Goal: Task Accomplishment & Management: Complete application form

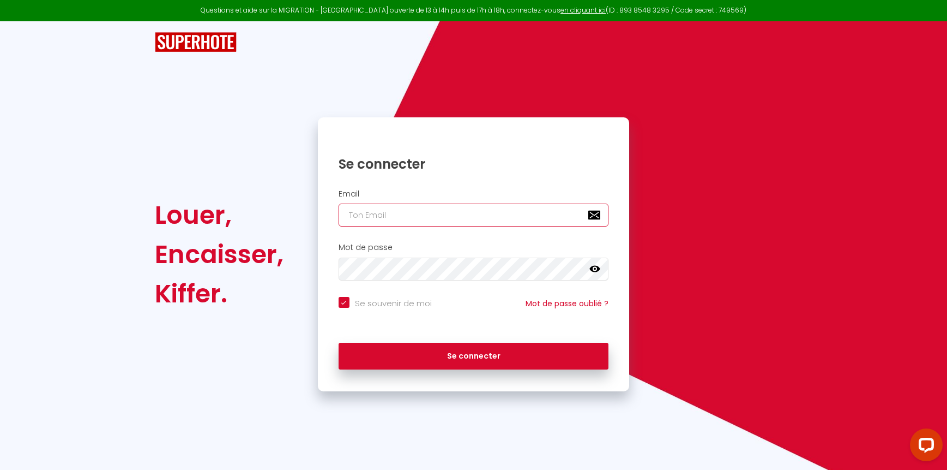
type input "[EMAIL_ADDRESS][DOMAIN_NAME]"
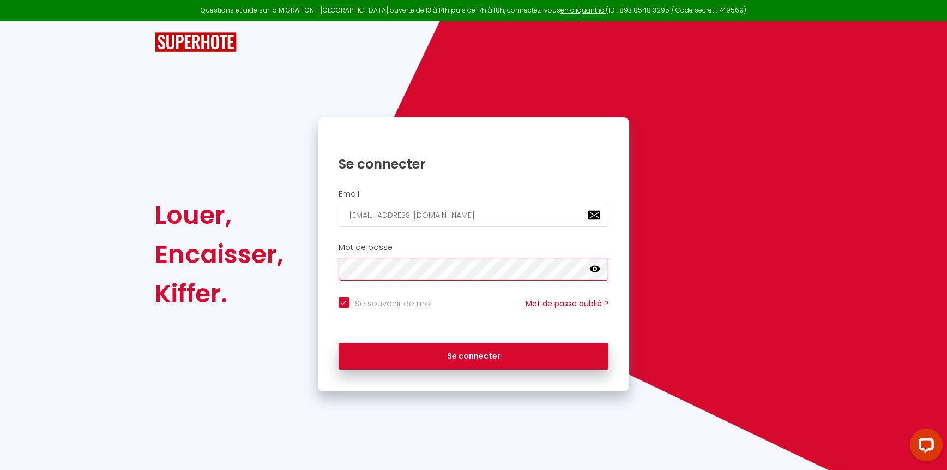
click at [473, 354] on button "Se connecter" at bounding box center [474, 355] width 270 height 27
checkbox input "true"
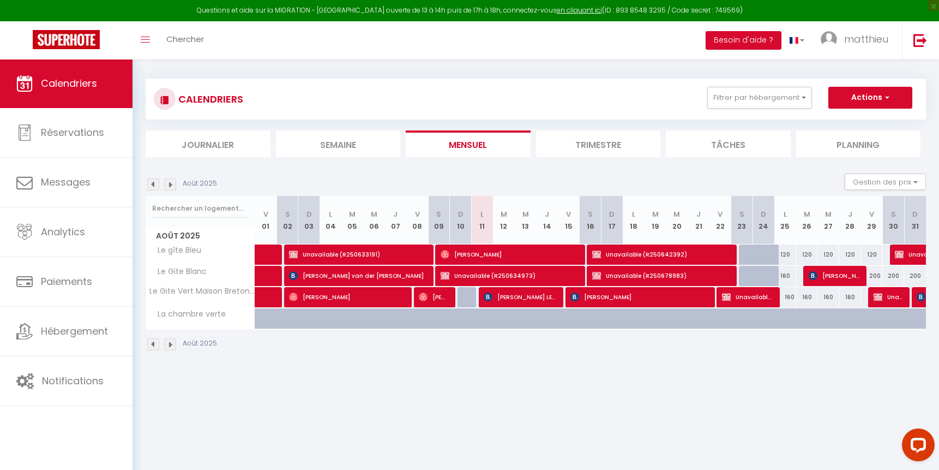
scroll to position [15, 0]
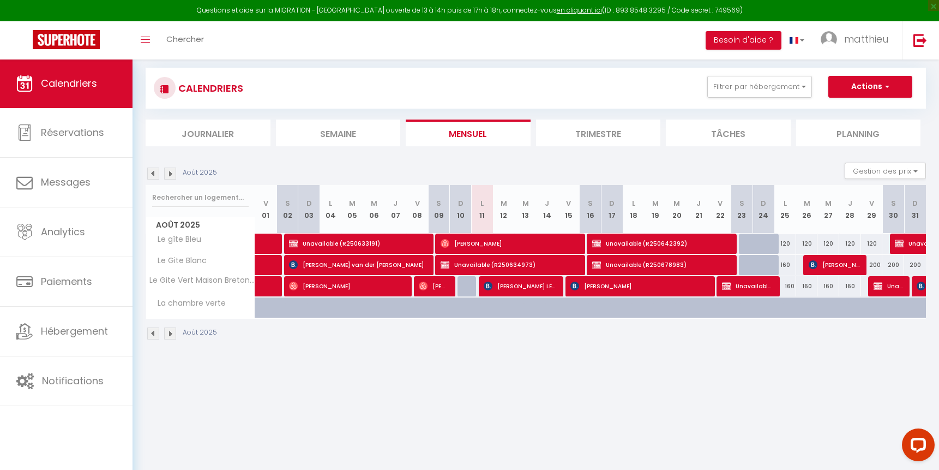
click at [174, 174] on img at bounding box center [170, 173] width 12 height 12
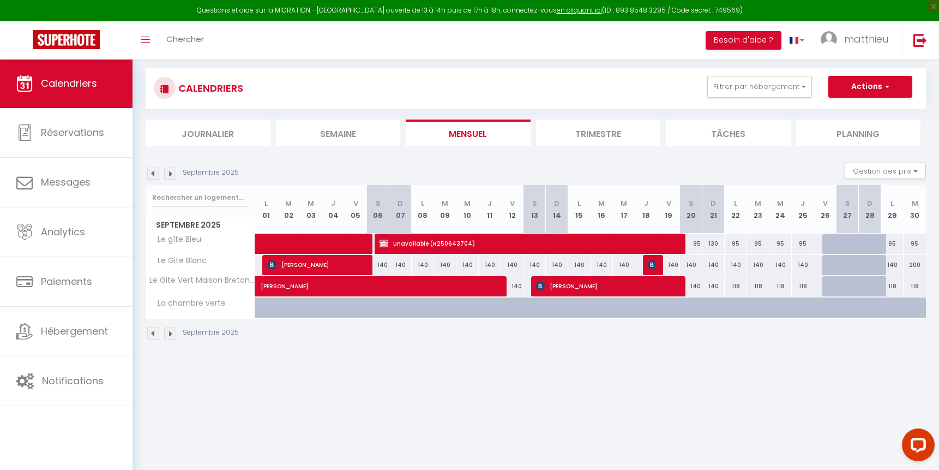
click at [174, 174] on img at bounding box center [170, 173] width 12 height 12
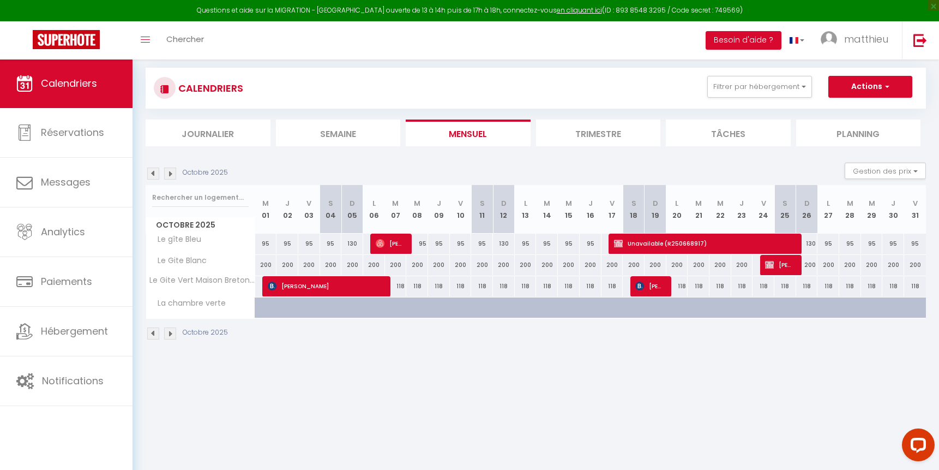
click at [153, 170] on img at bounding box center [153, 173] width 12 height 12
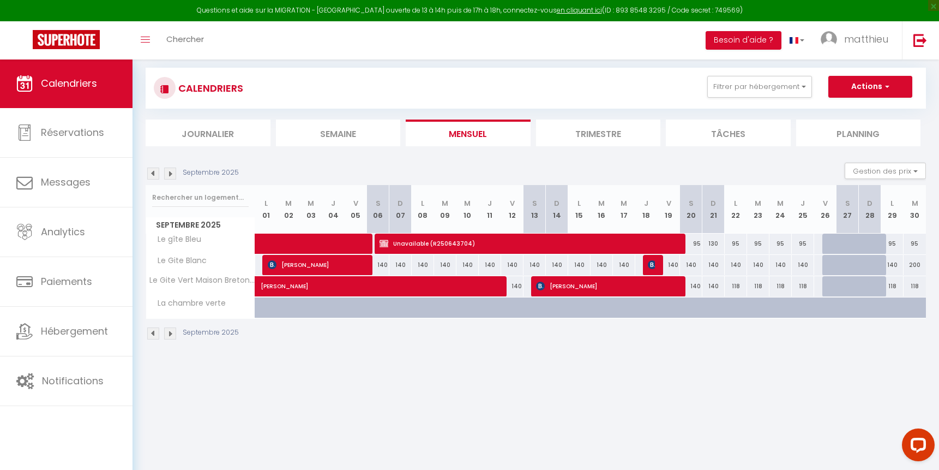
scroll to position [14, 0]
click at [170, 172] on img at bounding box center [170, 174] width 12 height 12
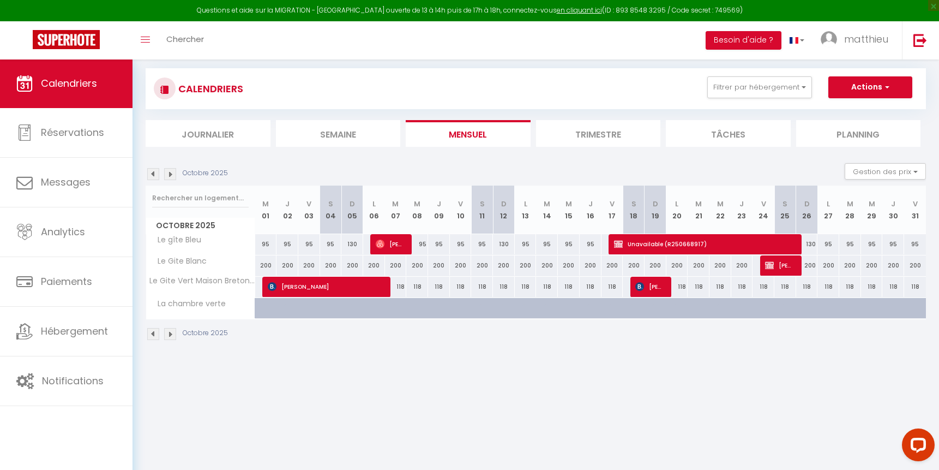
scroll to position [14, 0]
click at [266, 262] on div "200" at bounding box center [266, 266] width 22 height 20
type input "200"
type input "Mer 01 Octobre 2025"
type input "Jeu 02 Octobre 2025"
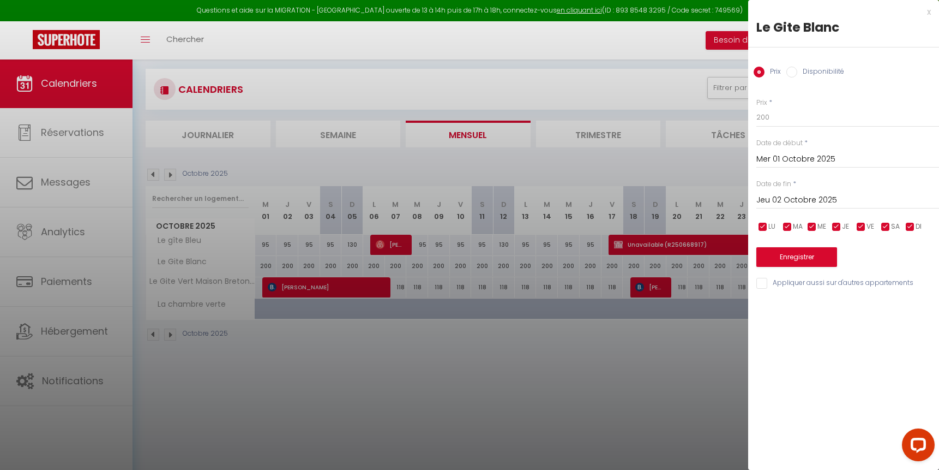
click at [929, 11] on div "x" at bounding box center [839, 11] width 183 height 13
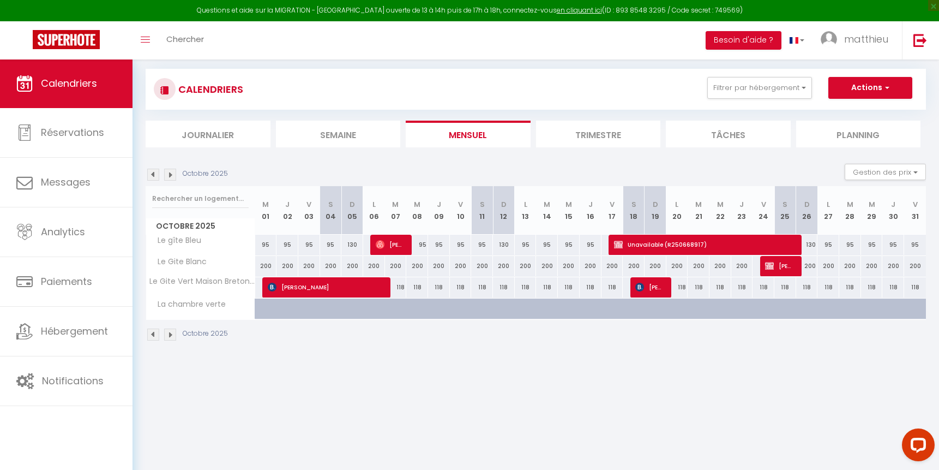
click at [851, 90] on button "Actions" at bounding box center [870, 88] width 84 height 22
click at [848, 112] on link "Nouvelle réservation" at bounding box center [858, 113] width 95 height 16
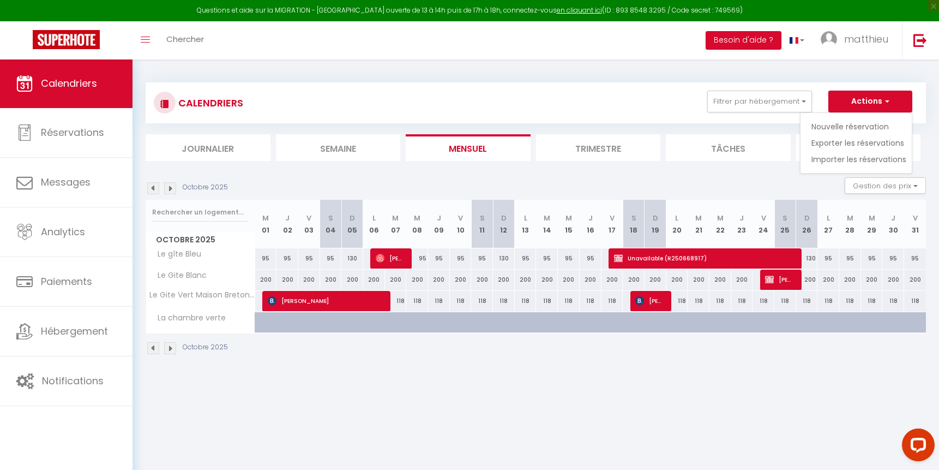
select select
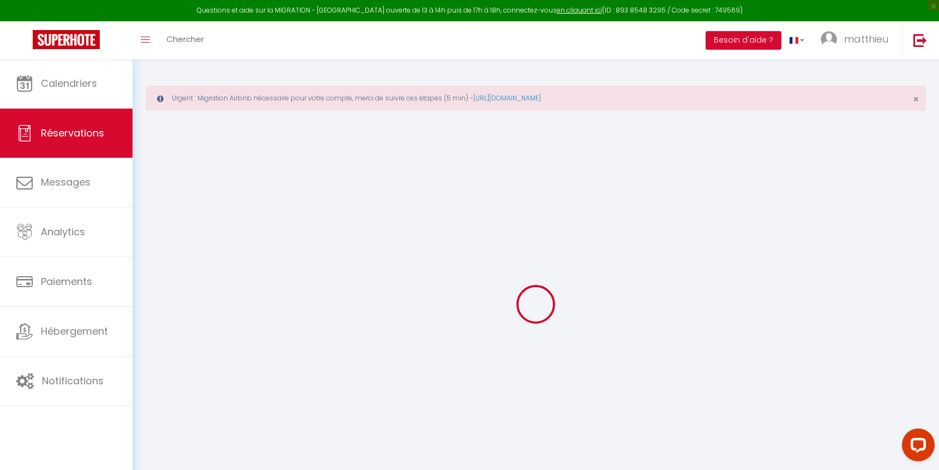
select select
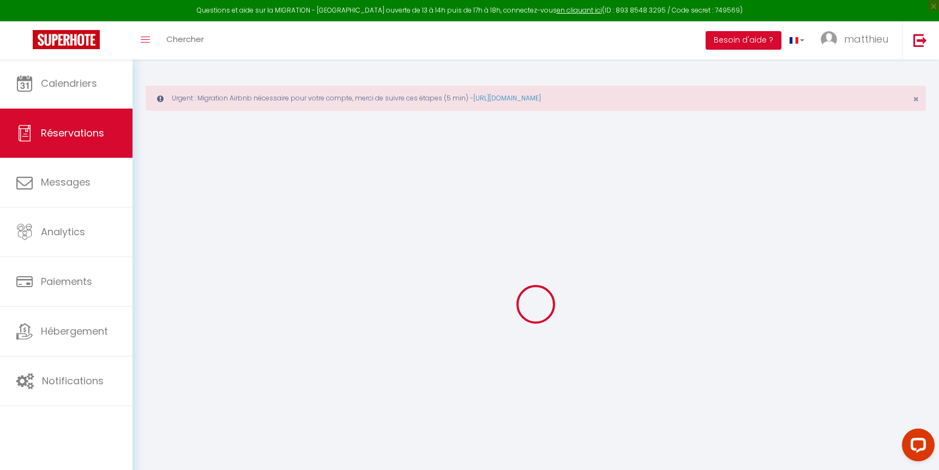
select select
checkbox input "false"
select select
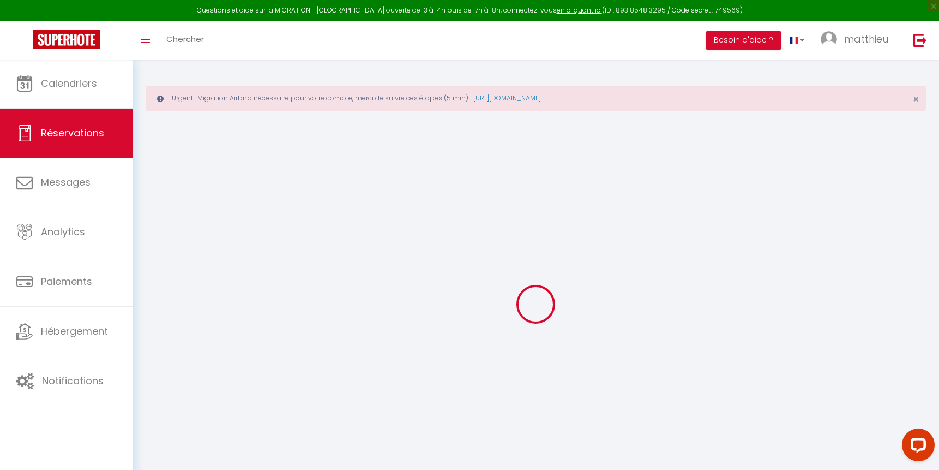
select select
checkbox input "false"
select select
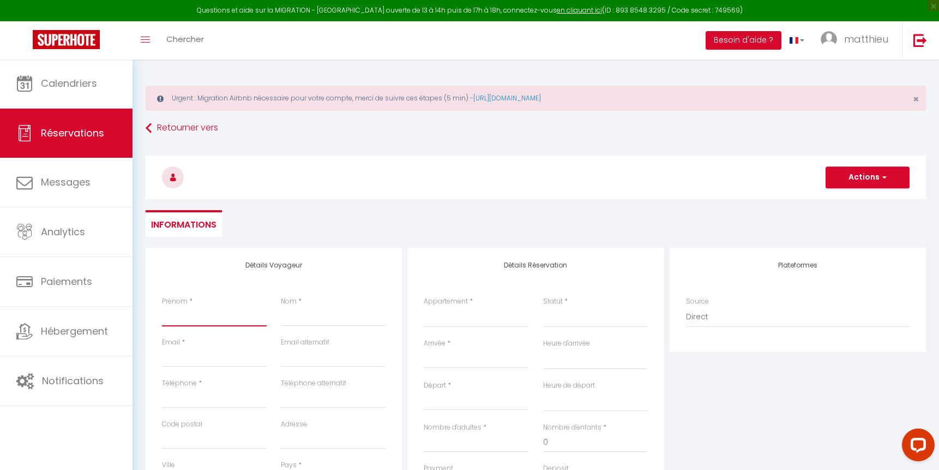
type input "M"
select select
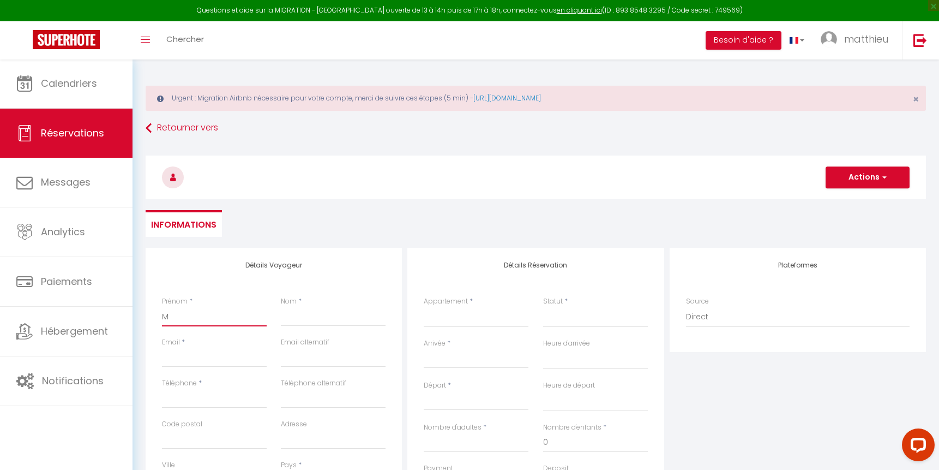
select select
checkbox input "false"
type input "M"
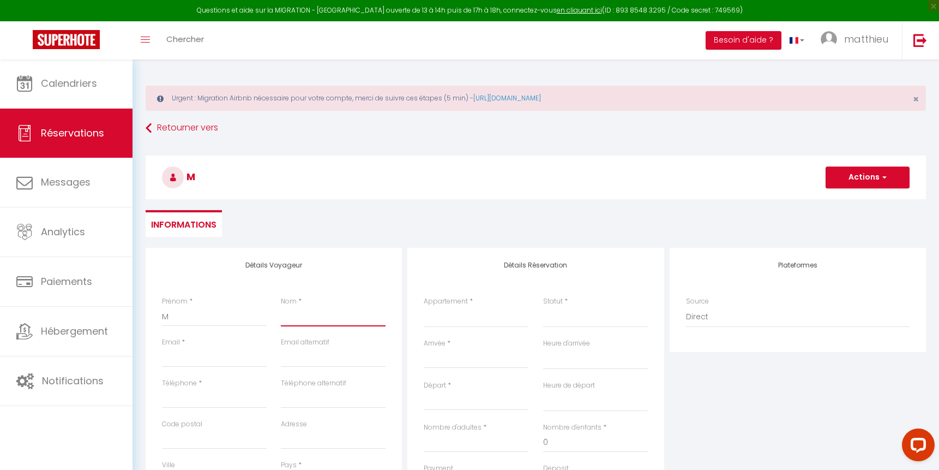
type input "L"
select select
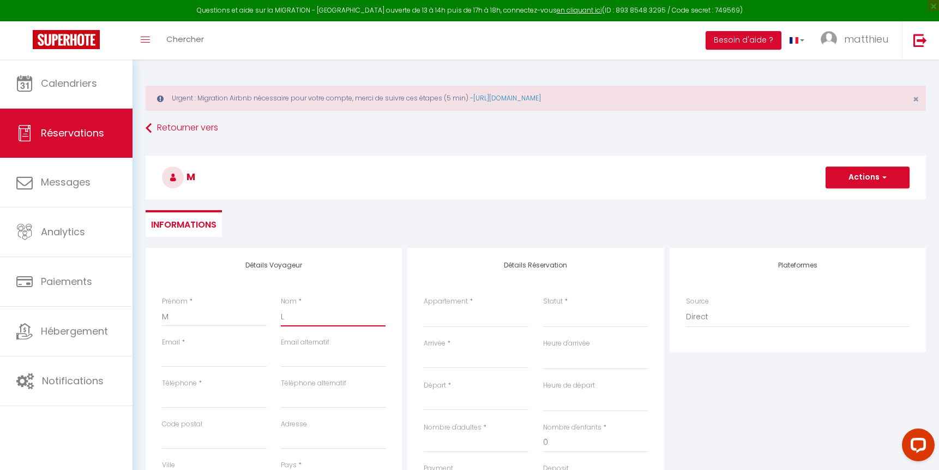
select select
checkbox input "false"
type input "Le"
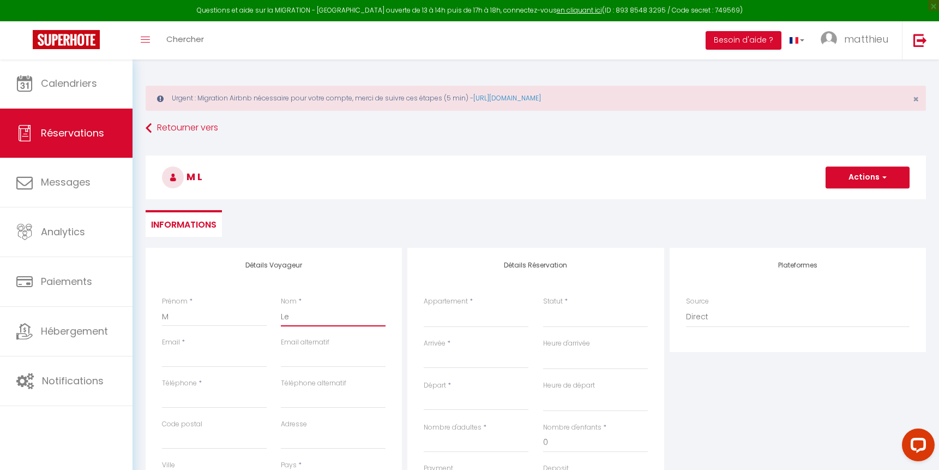
select select
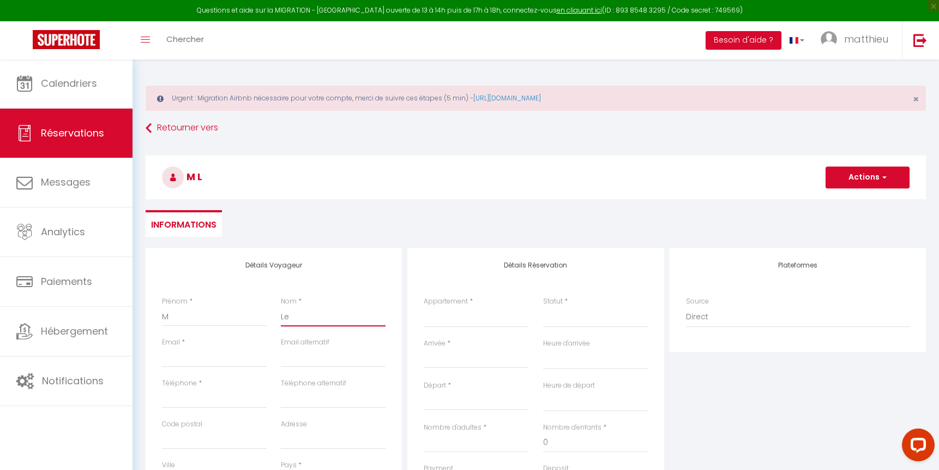
select select
checkbox input "false"
type input "Leg"
select select
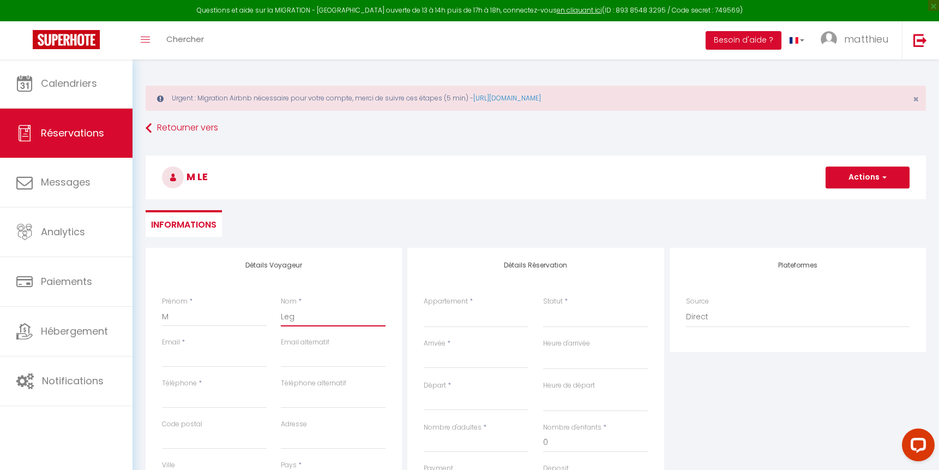
select select
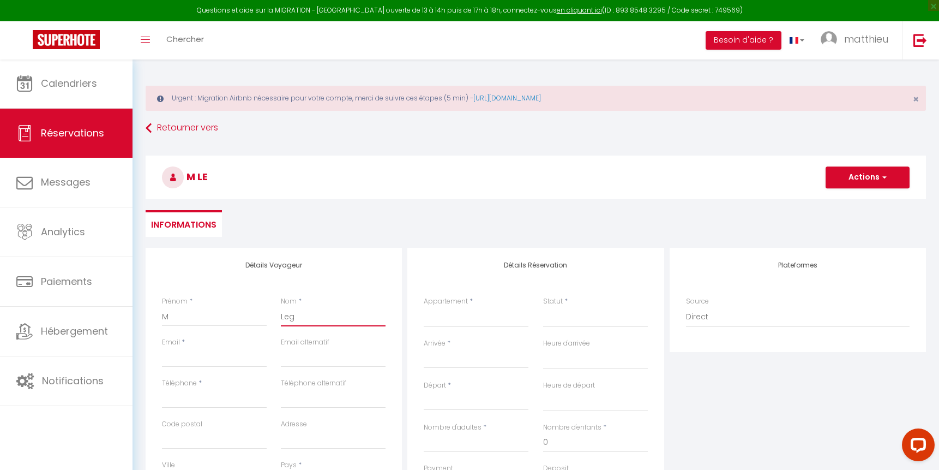
select select
checkbox input "false"
type input "Legr"
select select
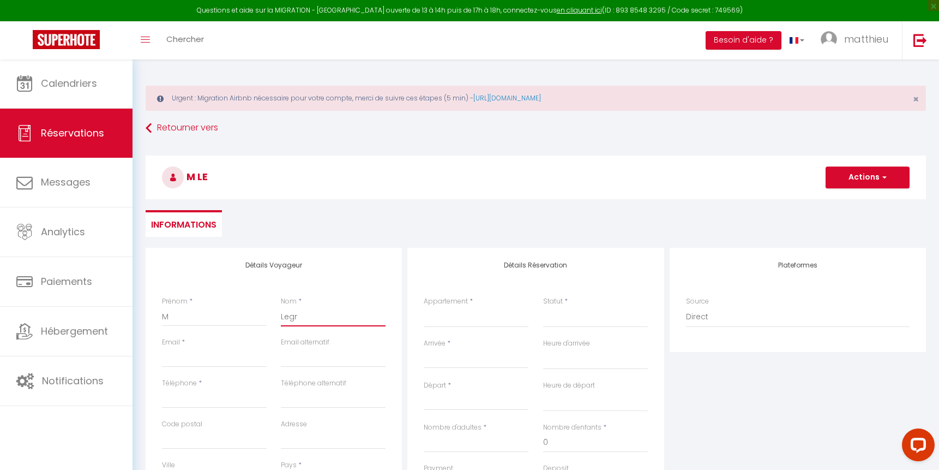
select select
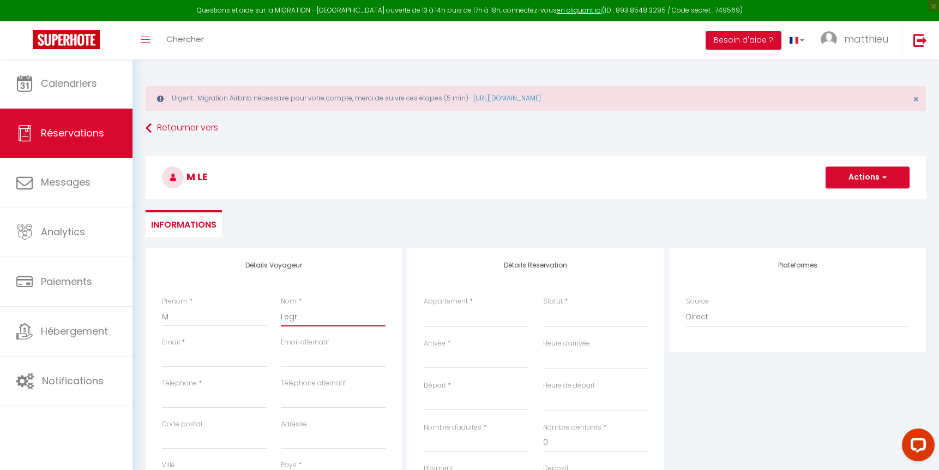
checkbox input "false"
type input "[PERSON_NAME]"
select select
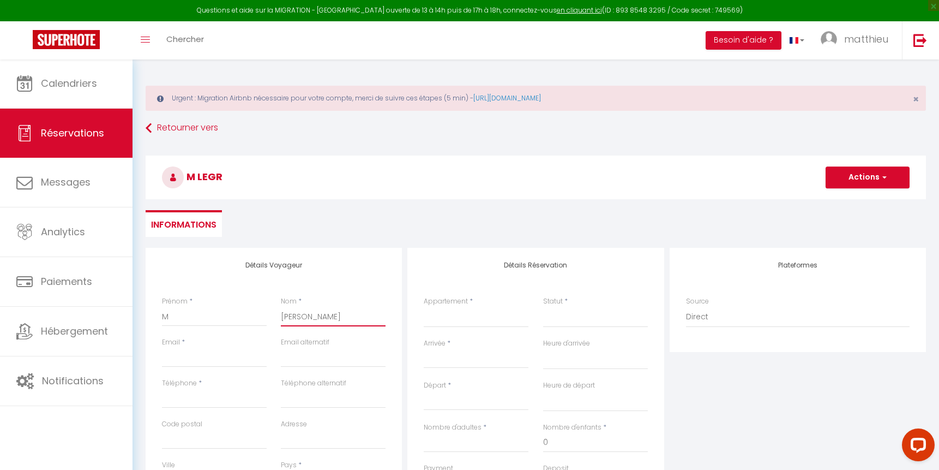
select select
checkbox input "false"
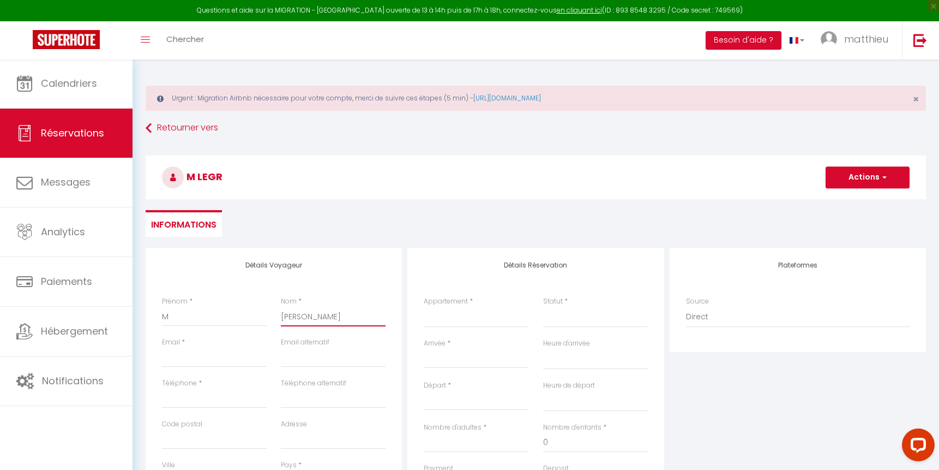
type input "Legran"
select select
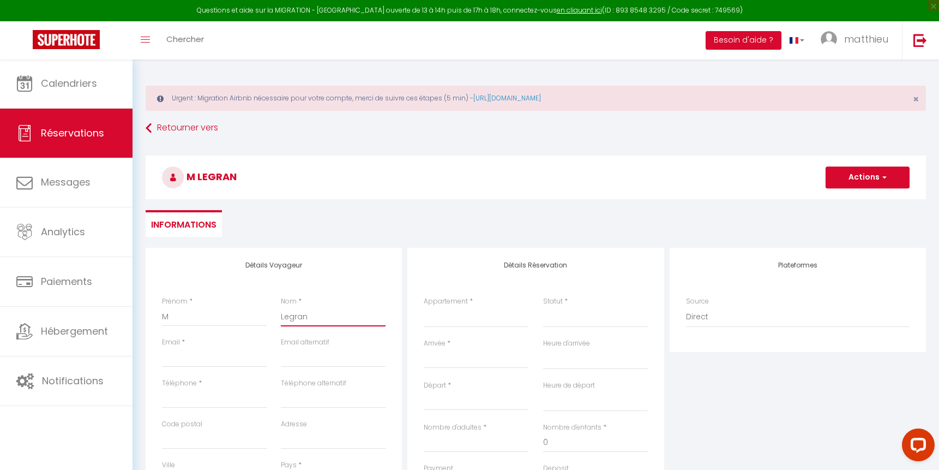
select select
checkbox input "false"
type input "Legrand"
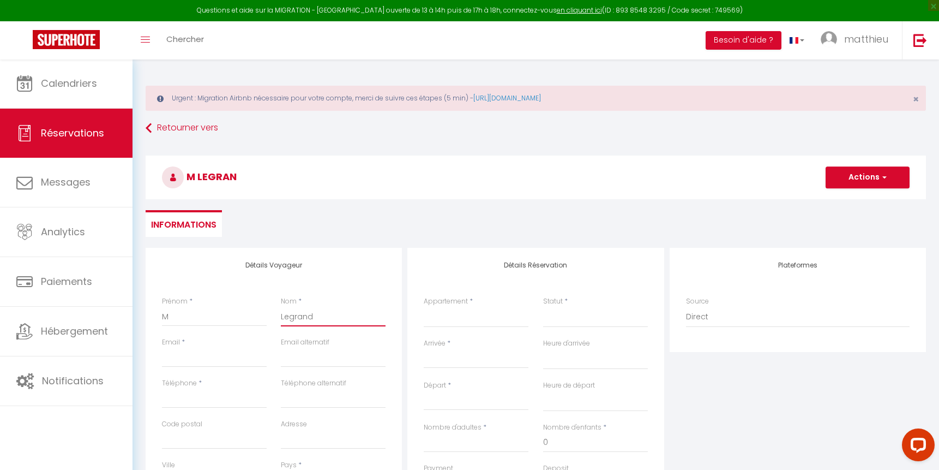
select select
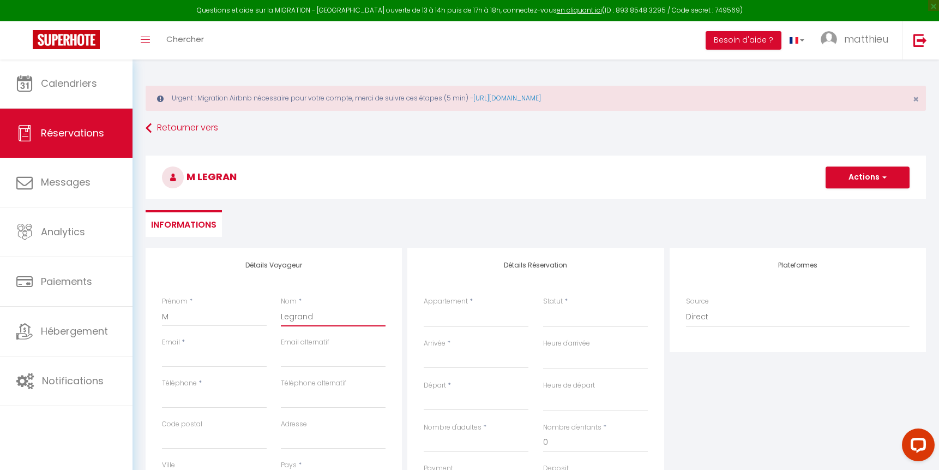
select select
checkbox input "false"
type input "Legrand"
click at [416, 160] on h3 "M [PERSON_NAME]" at bounding box center [536, 177] width 780 height 44
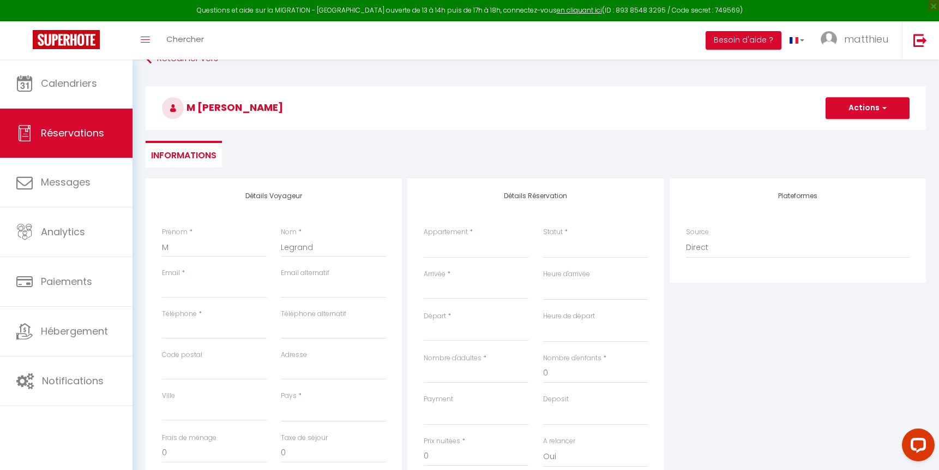
scroll to position [68, 0]
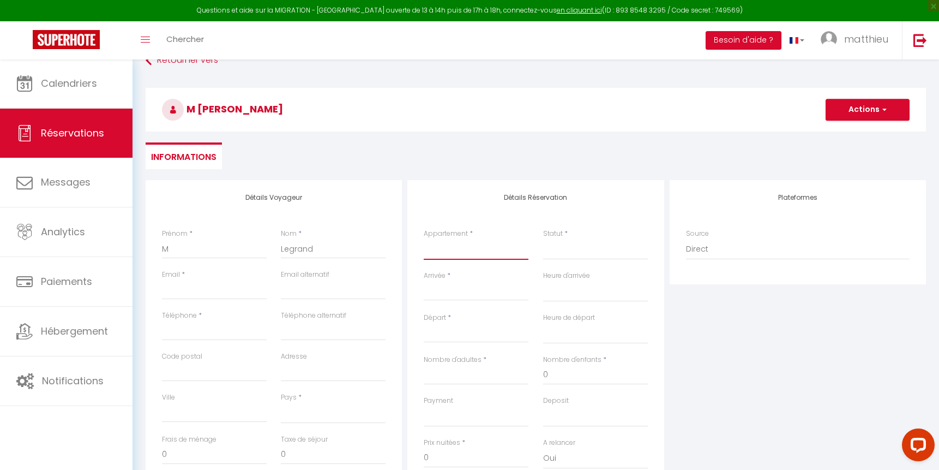
select select "65656"
select select
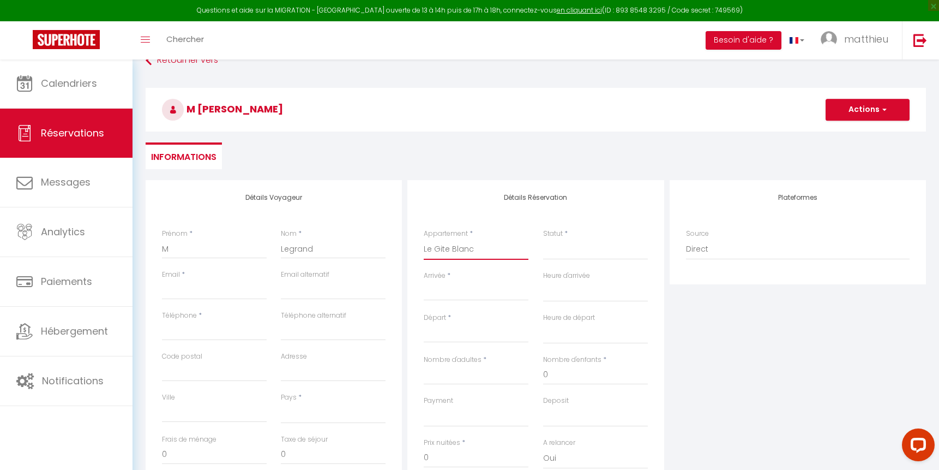
select select
checkbox input "false"
select select
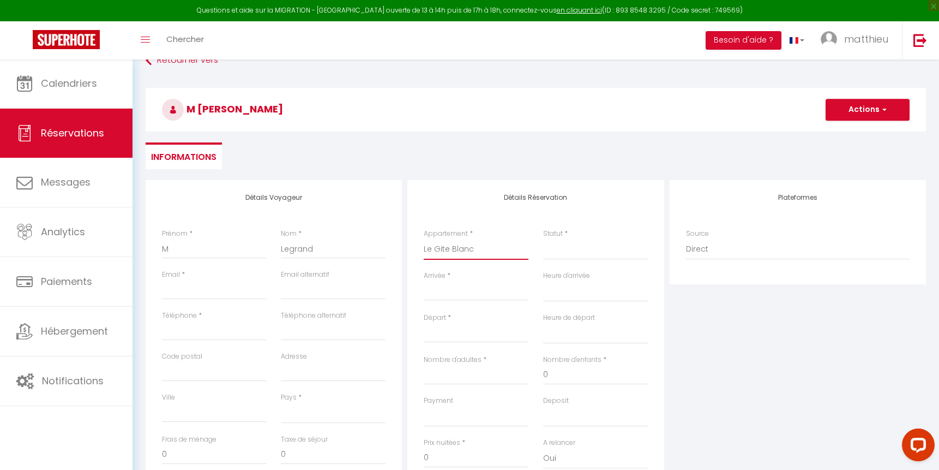
select select
checkbox input "false"
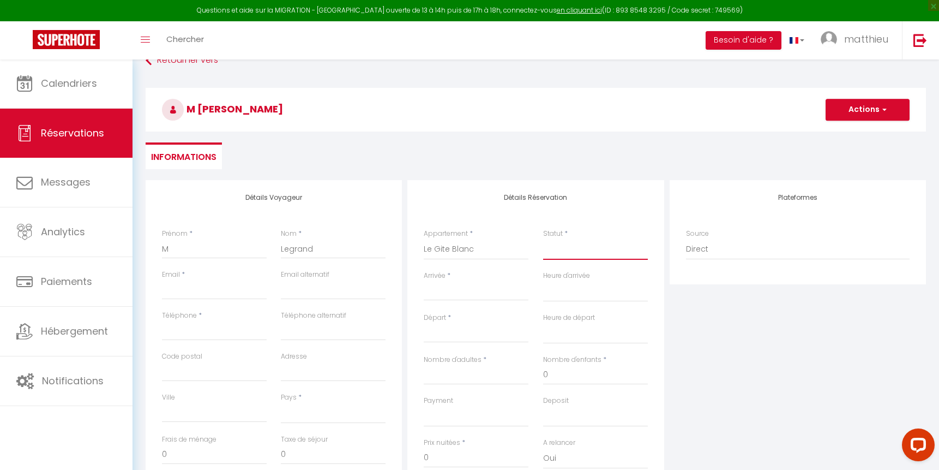
select select "1"
select select
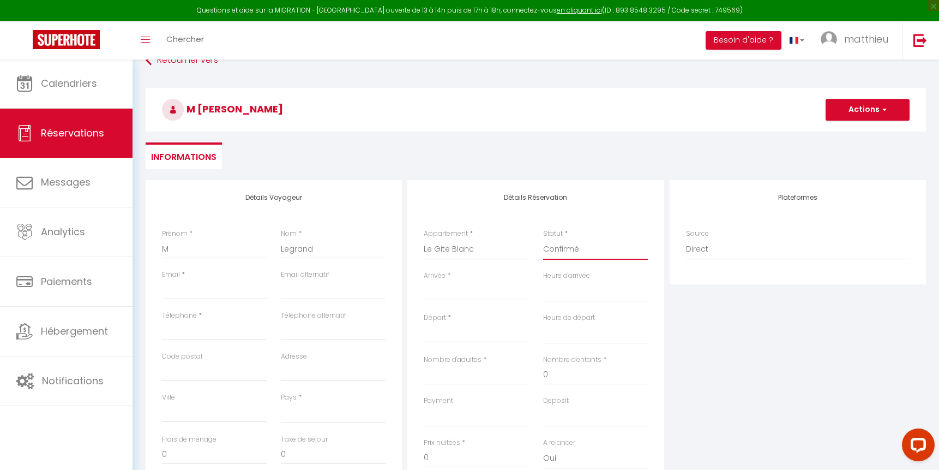
select select
checkbox input "false"
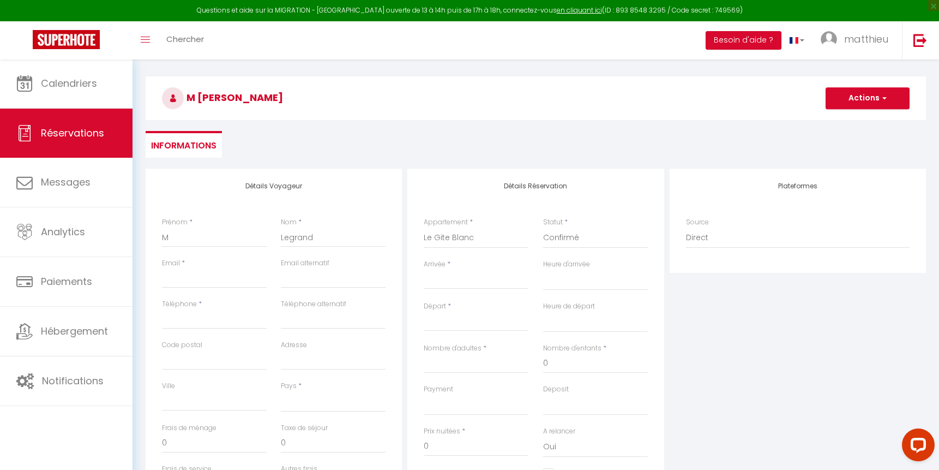
click at [455, 279] on input "Arrivée" at bounding box center [476, 280] width 105 height 14
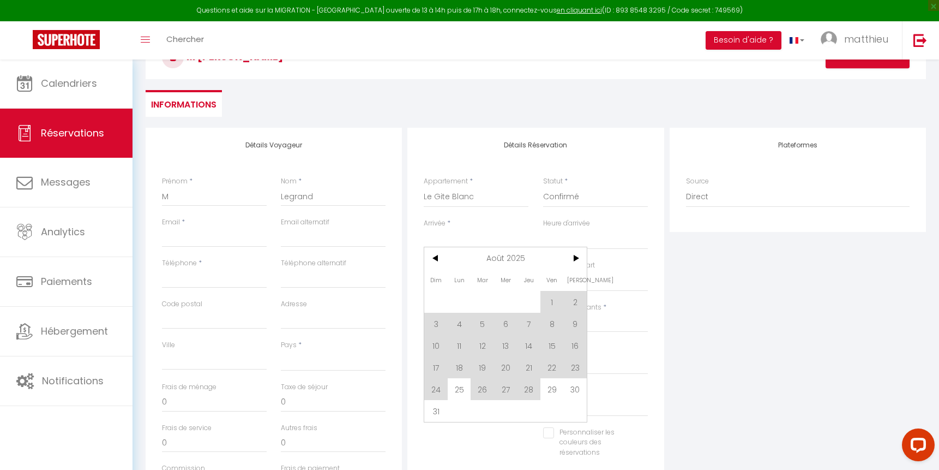
scroll to position [129, 0]
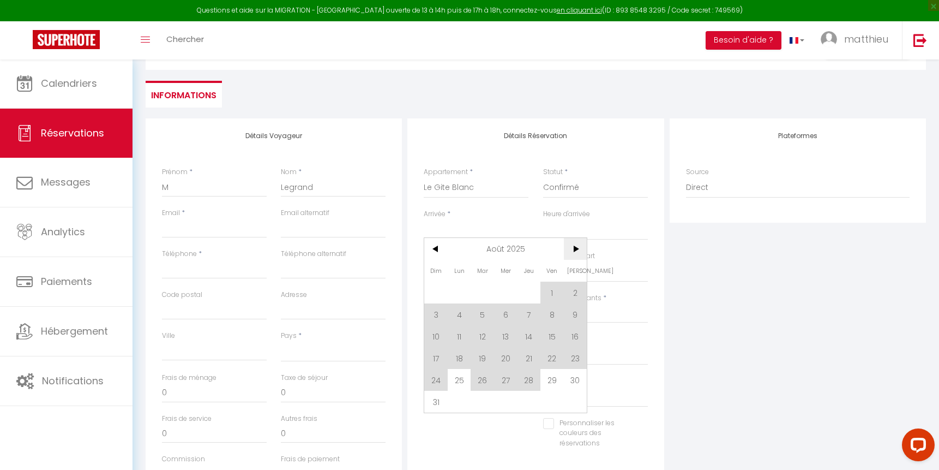
click at [576, 244] on span ">" at bounding box center [575, 249] width 23 height 22
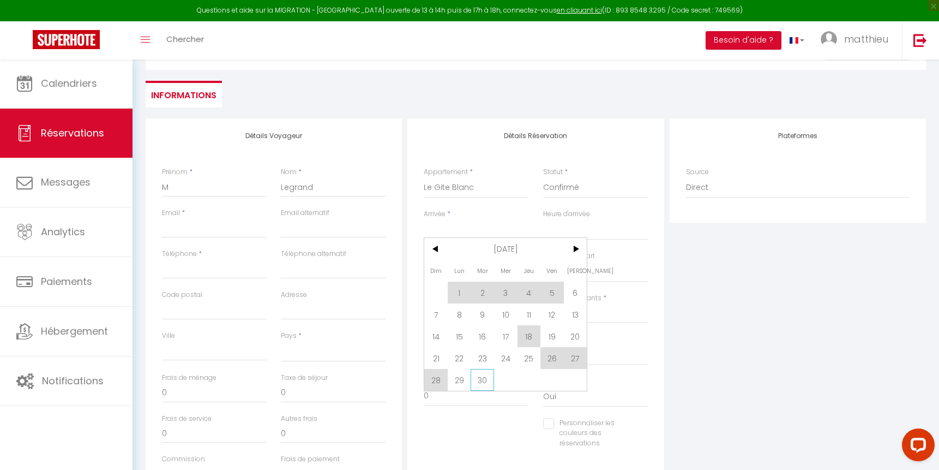
click at [477, 378] on span "30" at bounding box center [482, 380] width 23 height 22
select select
type input "[DATE] Septembre 2025"
select select
type input "Mer 01 Octobre 2025"
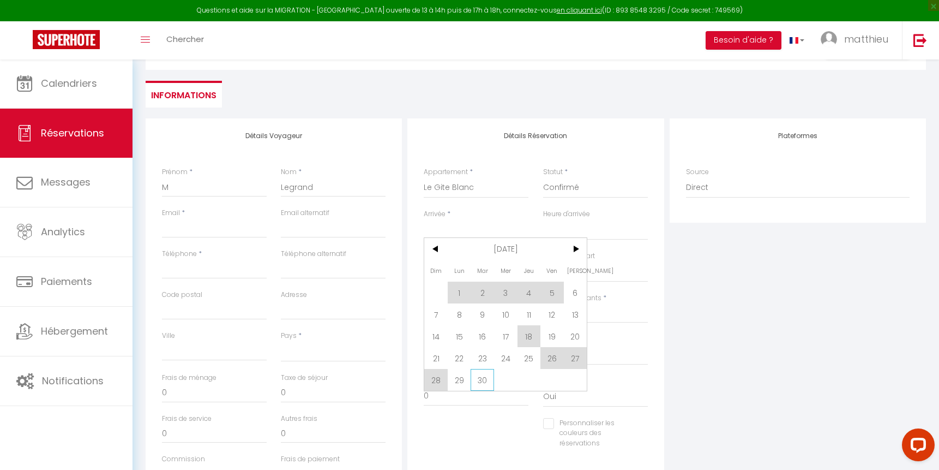
select select
checkbox input "false"
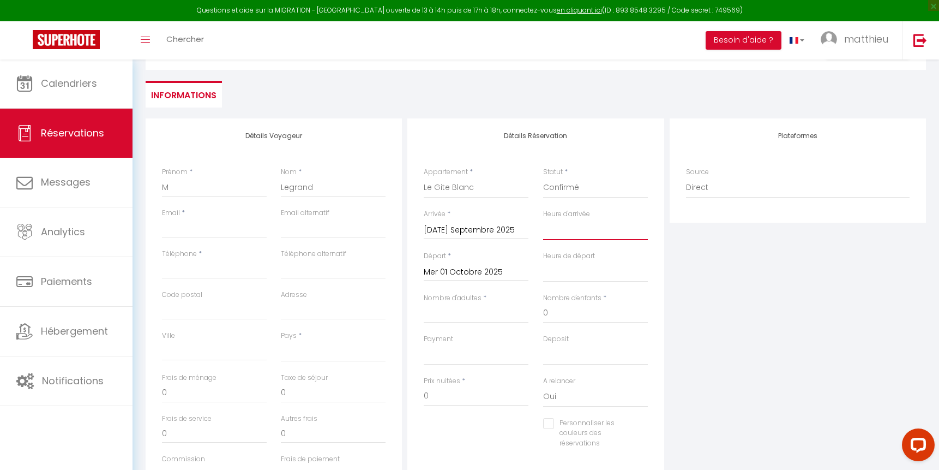
select select "00:00"
select select
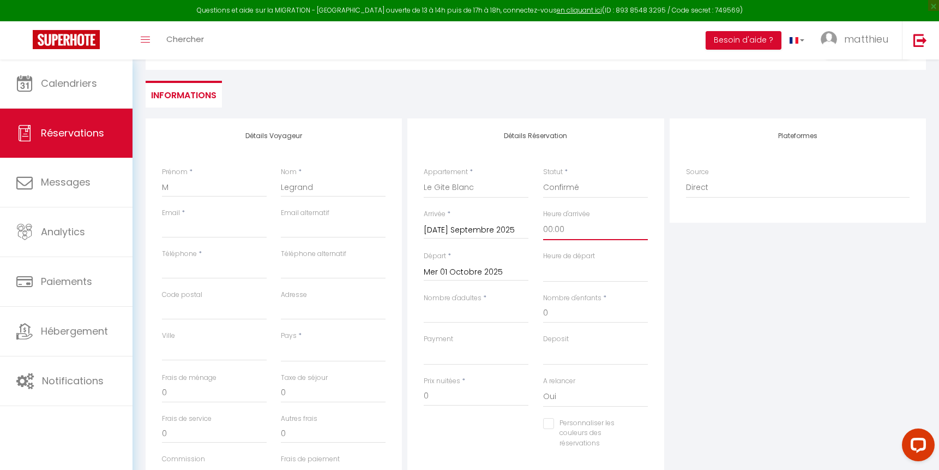
checkbox input "false"
click at [501, 269] on input "Mer 01 Octobre 2025" at bounding box center [476, 272] width 105 height 14
click at [486, 355] on span "7" at bounding box center [482, 356] width 23 height 22
select select
type input "[DATE] Octobre 2025"
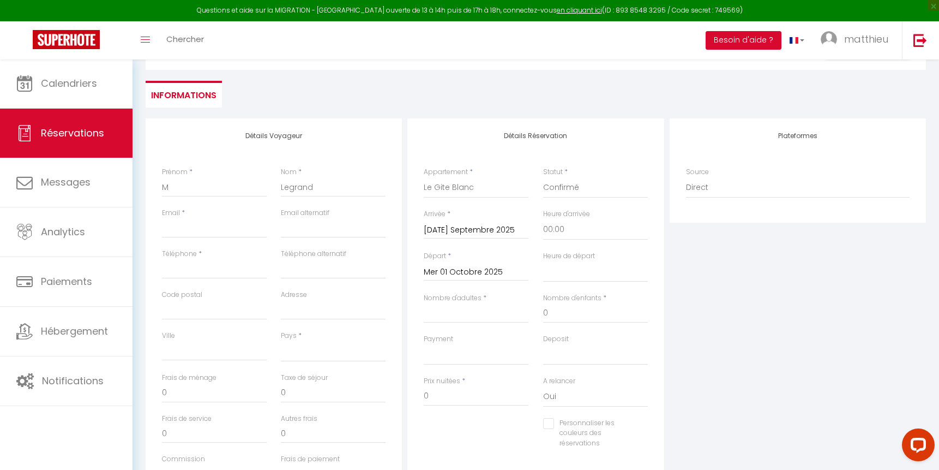
select select
checkbox input "false"
paste input "[PHONE_NUMBER]"
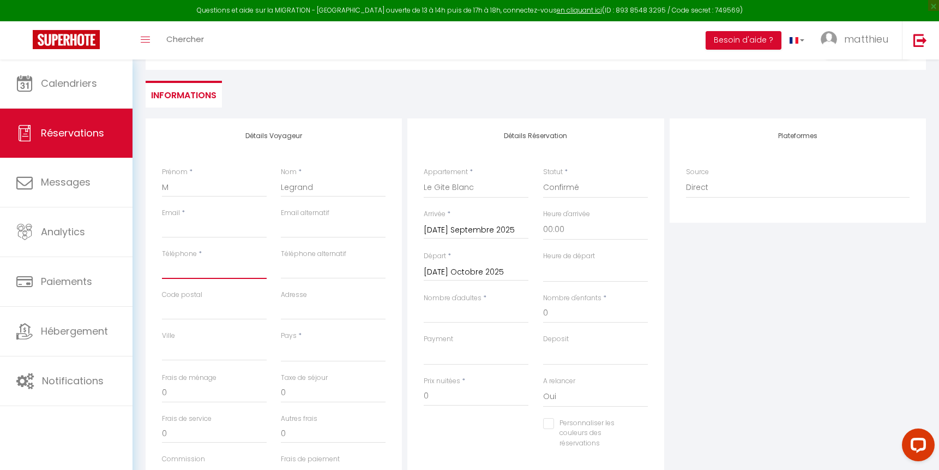
type input "[PHONE_NUMBER]"
select select
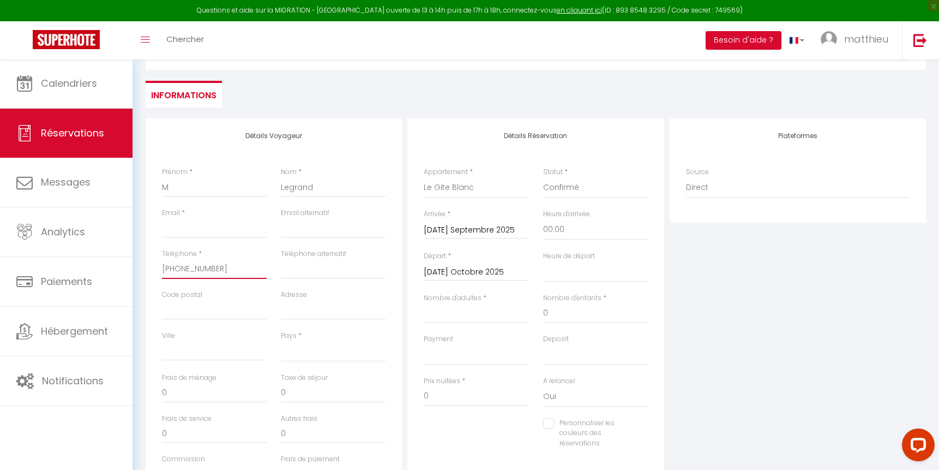
checkbox input "false"
type input "[PHONE_NUMBER]"
click at [407, 288] on div "Détails Réservation Appartement * Le gîte Bleu Le Gite Blanc Le Gite Vert Maiso…" at bounding box center [535, 295] width 256 height 354
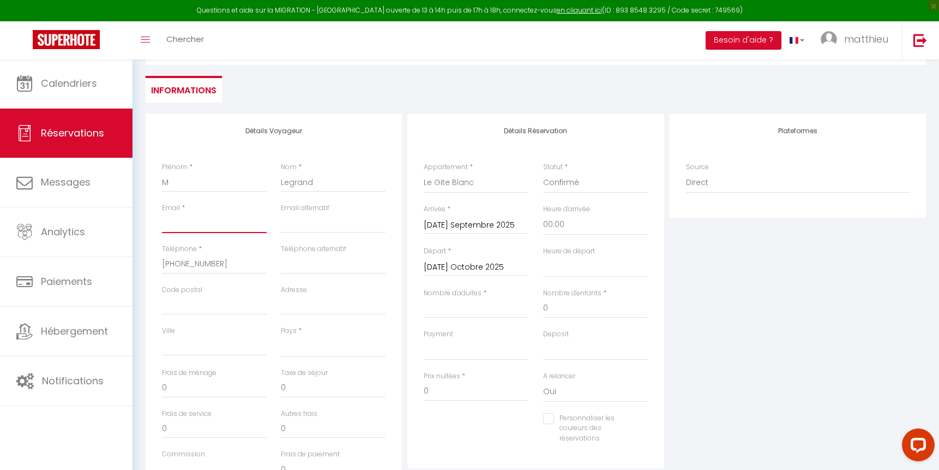
click at [224, 224] on input "Email client" at bounding box center [214, 223] width 105 height 20
type input "."
select select
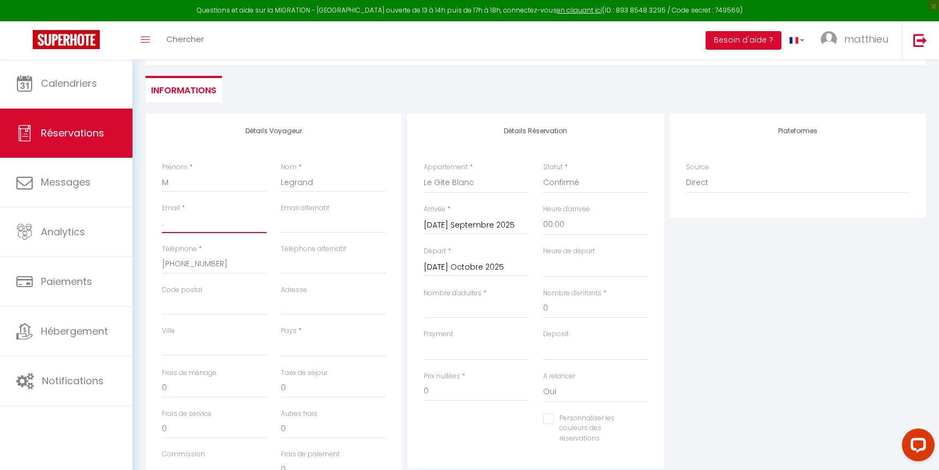
select select
checkbox input "false"
type input "."
click at [402, 218] on div "Détails Voyageur Prénom * M Nom * [PERSON_NAME] Email * . Email alternatif Télé…" at bounding box center [274, 308] width 262 height 390
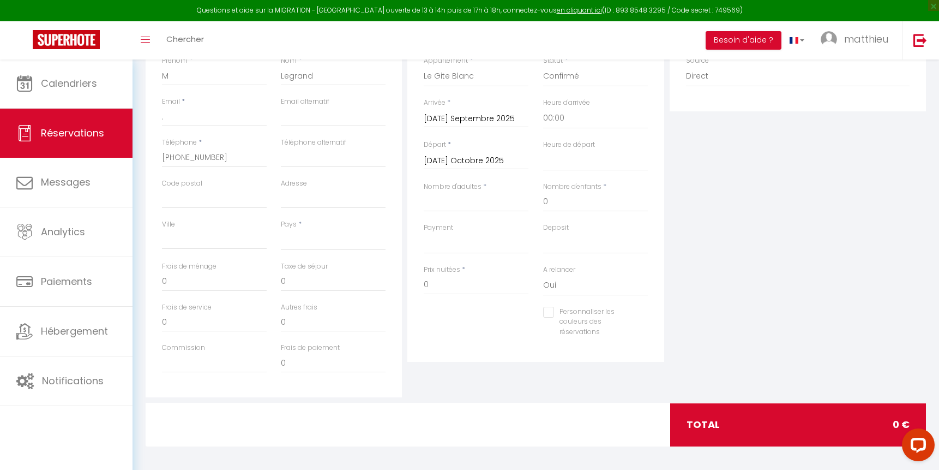
scroll to position [240, 0]
click at [719, 417] on div "total 0 €" at bounding box center [798, 425] width 256 height 43
click at [901, 421] on span "0 €" at bounding box center [901, 424] width 17 height 15
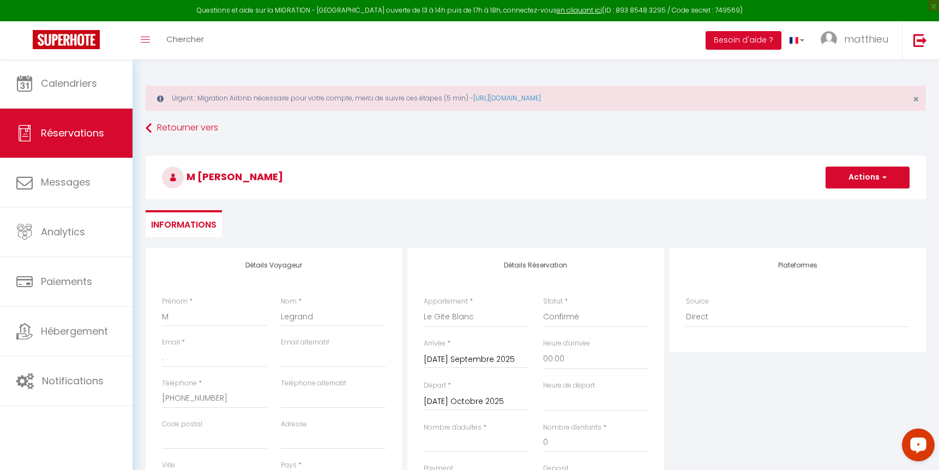
scroll to position [0, 0]
click at [848, 171] on button "Actions" at bounding box center [868, 177] width 84 height 22
click at [839, 202] on link "Enregistrer" at bounding box center [857, 201] width 86 height 14
select select
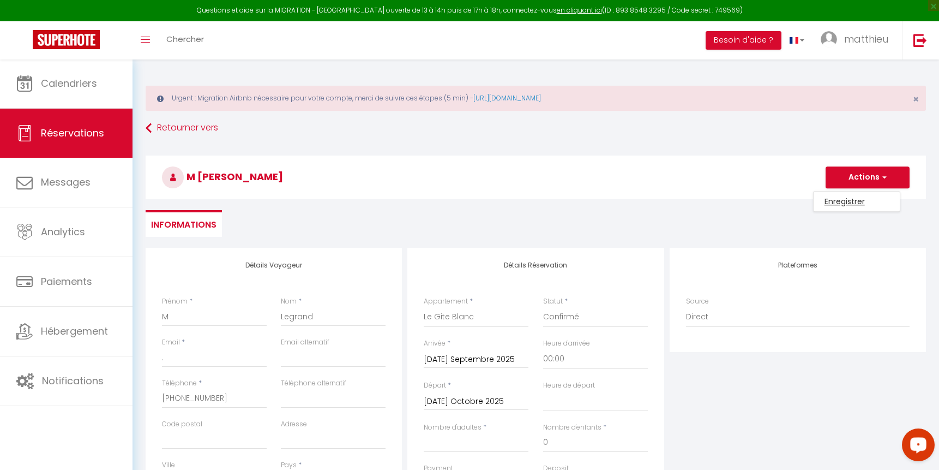
select select
checkbox input "false"
select select
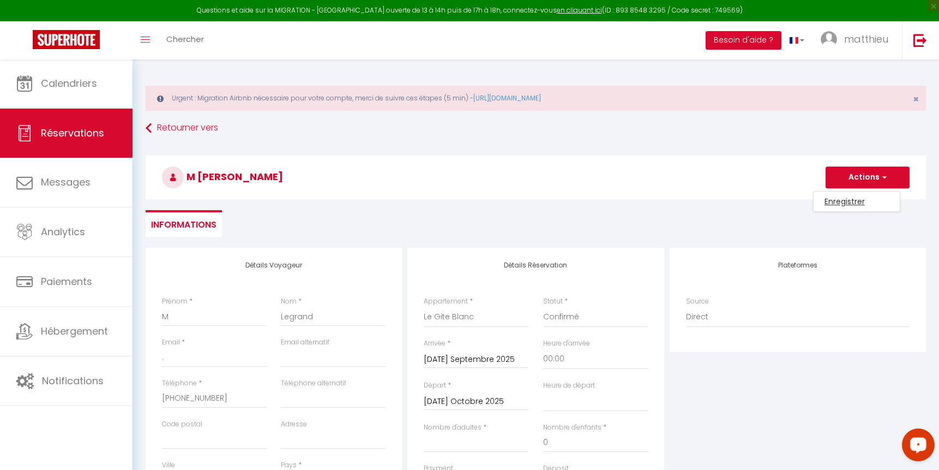
select select
checkbox input "false"
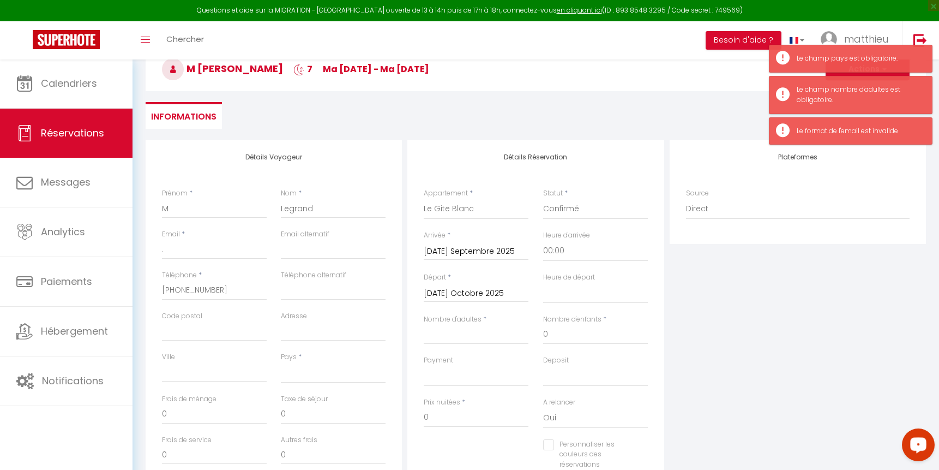
scroll to position [118, 0]
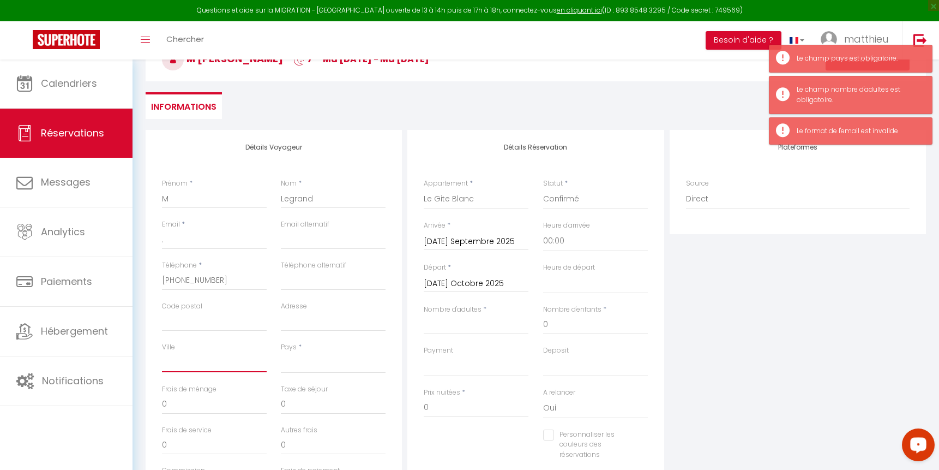
type input "f"
select select
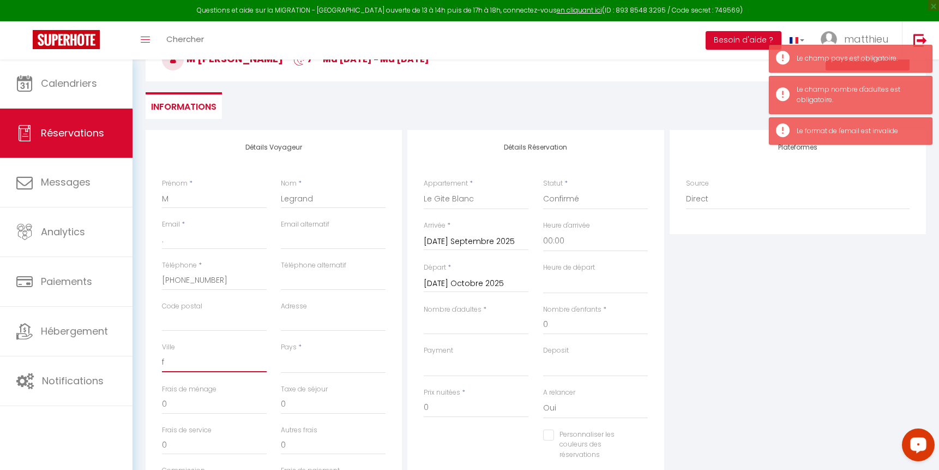
checkbox input "false"
type input "fr"
select select
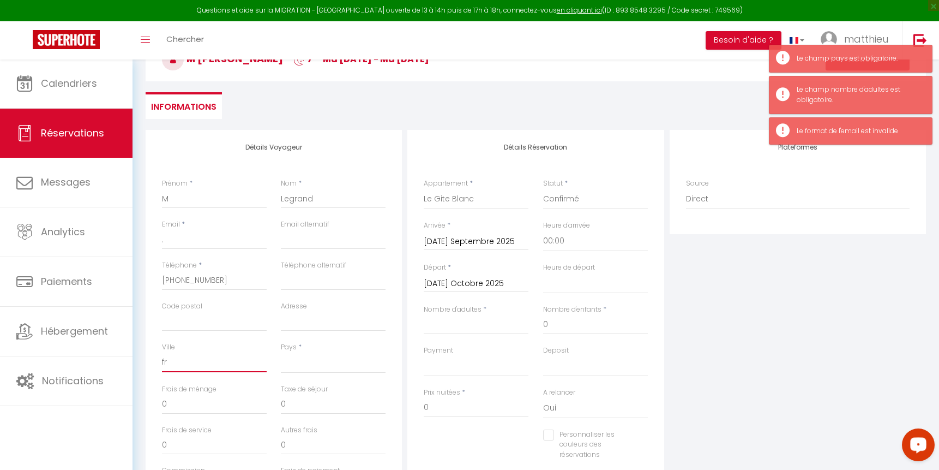
select select
checkbox input "false"
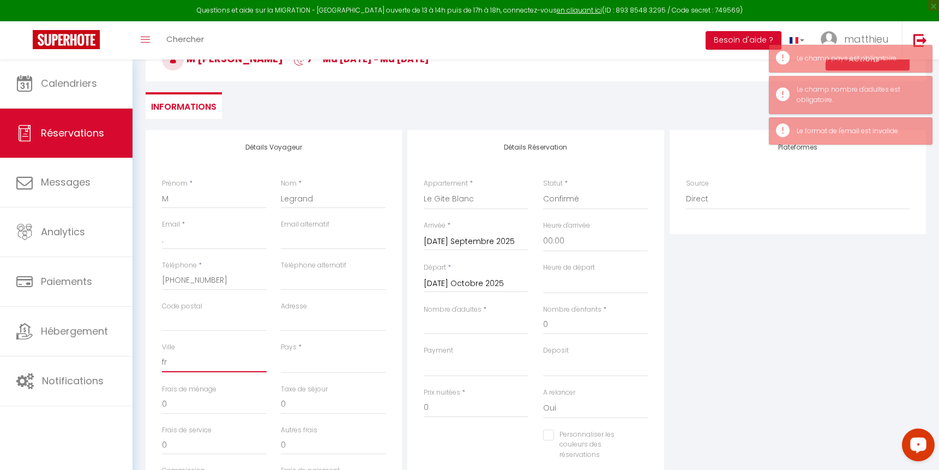
type input "fra"
select select
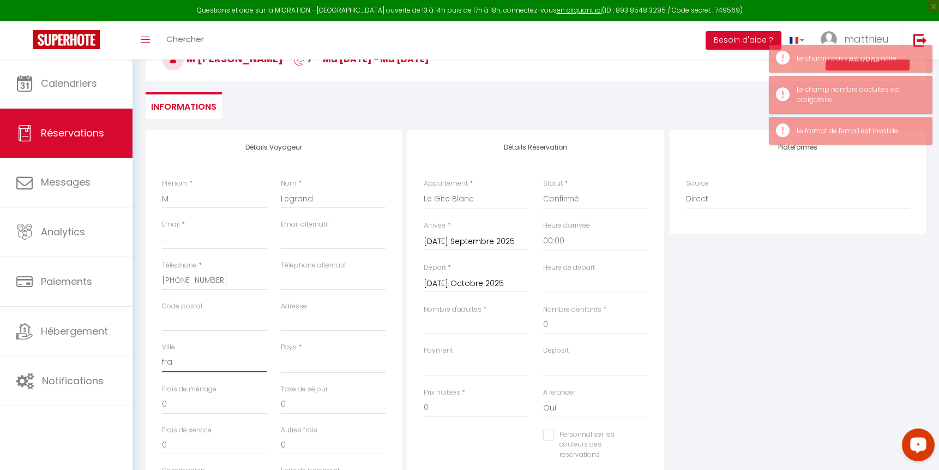
checkbox input "false"
type input "fran"
select select
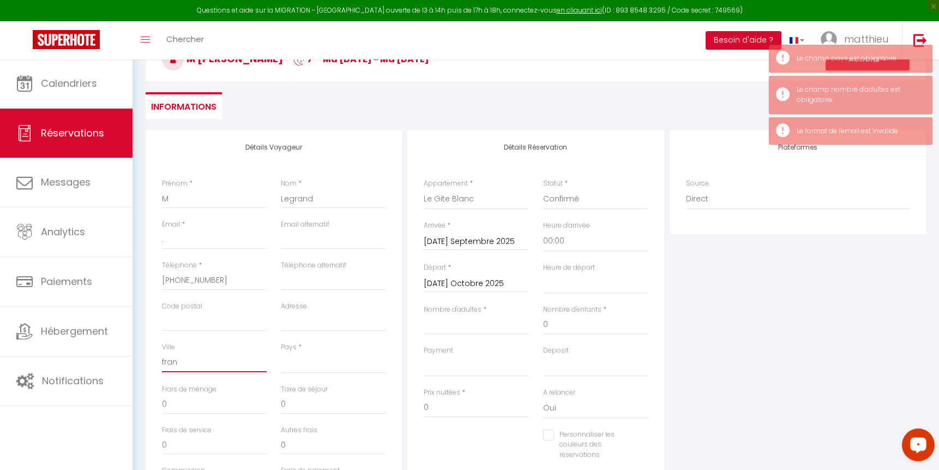
select select
checkbox input "false"
type input "franc"
select select
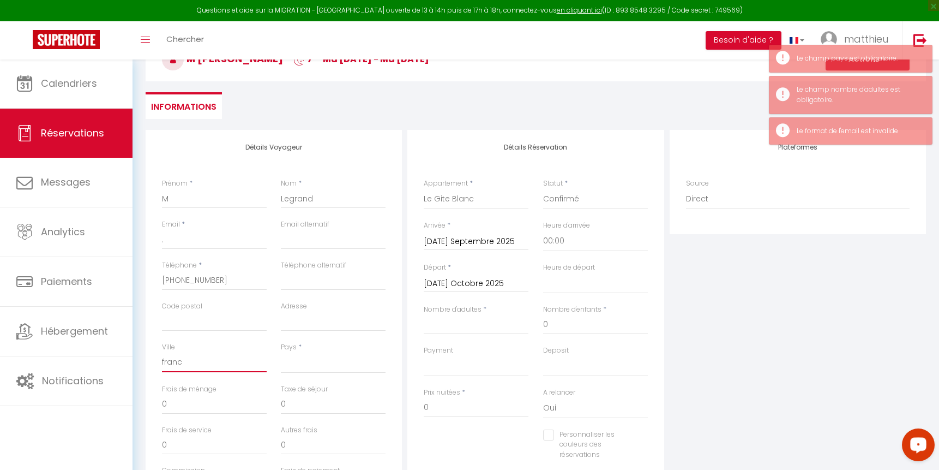
select select
checkbox input "false"
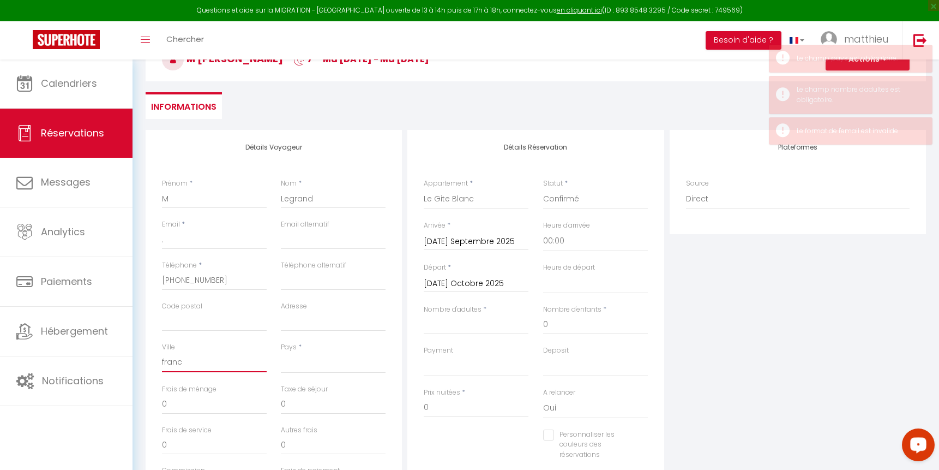
type input "[GEOGRAPHIC_DATA]"
select select
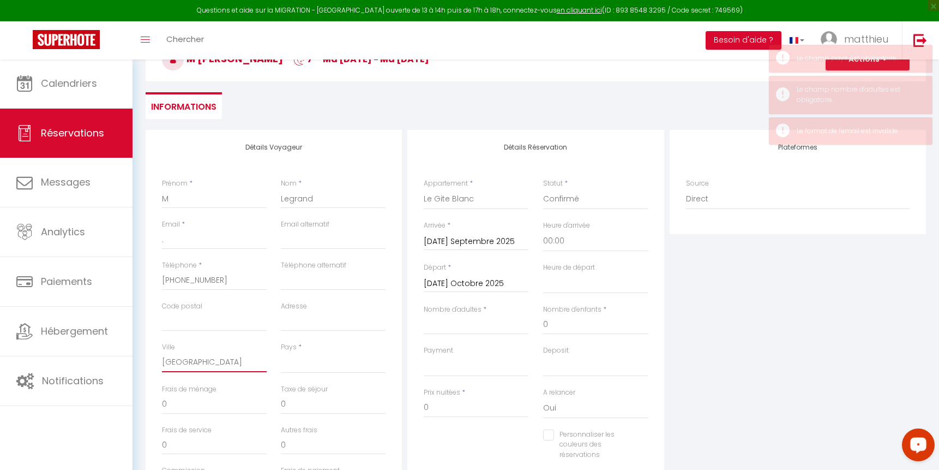
checkbox input "false"
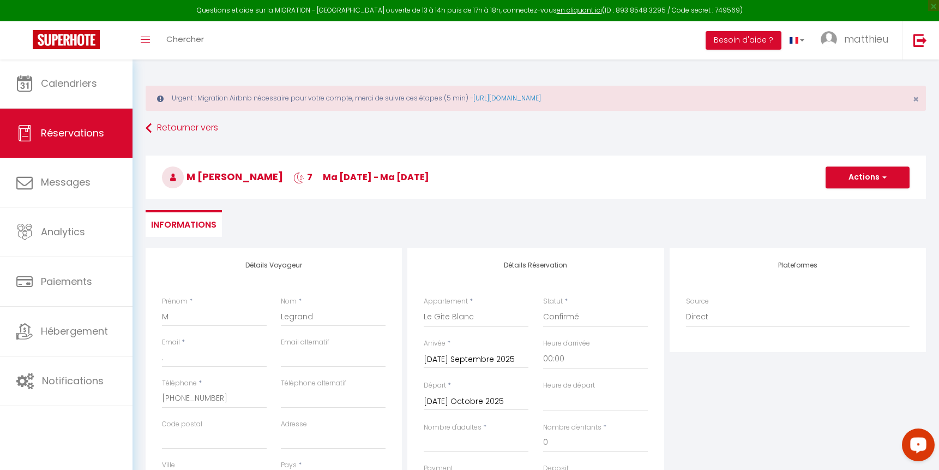
scroll to position [0, 0]
click at [851, 173] on button "Actions" at bounding box center [868, 177] width 84 height 22
click at [846, 198] on link "Enregistrer" at bounding box center [857, 201] width 86 height 14
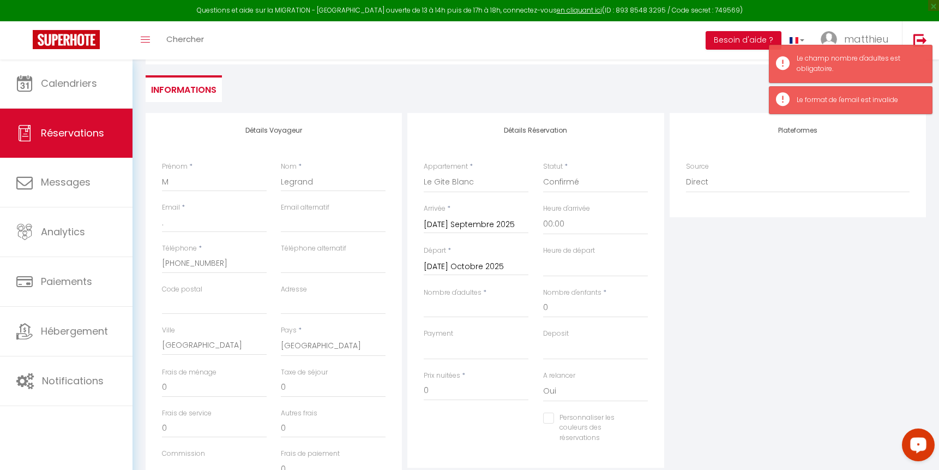
scroll to position [140, 0]
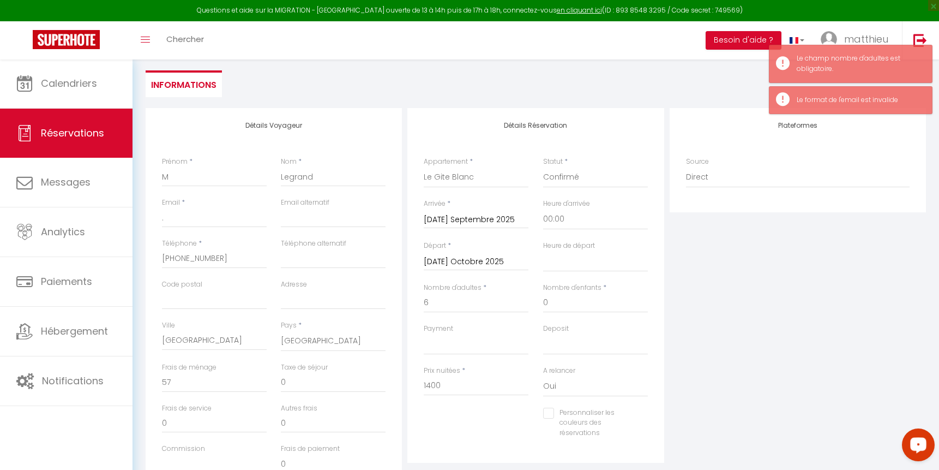
click at [730, 318] on div "Plateformes Source Direct [DOMAIN_NAME] [DOMAIN_NAME] Chalet montagne Expedia G…" at bounding box center [798, 303] width 262 height 390
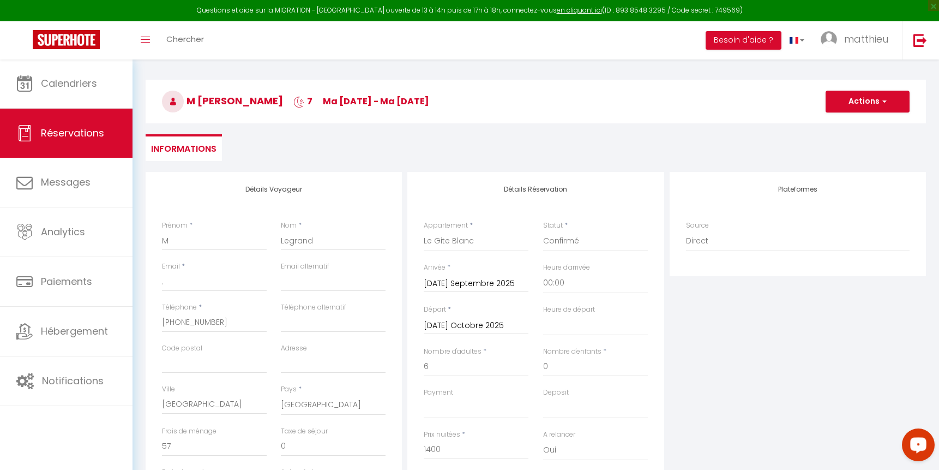
scroll to position [28, 0]
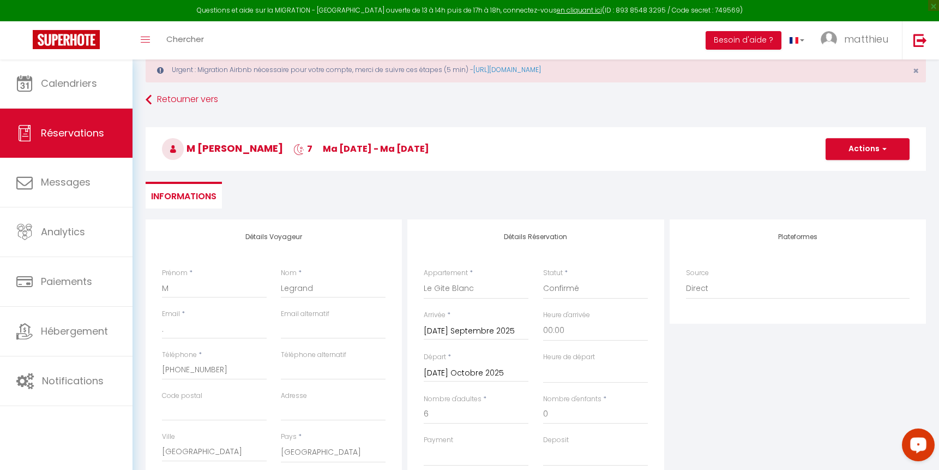
click at [865, 151] on button "Actions" at bounding box center [868, 149] width 84 height 22
click at [853, 173] on link "Enregistrer" at bounding box center [857, 173] width 86 height 14
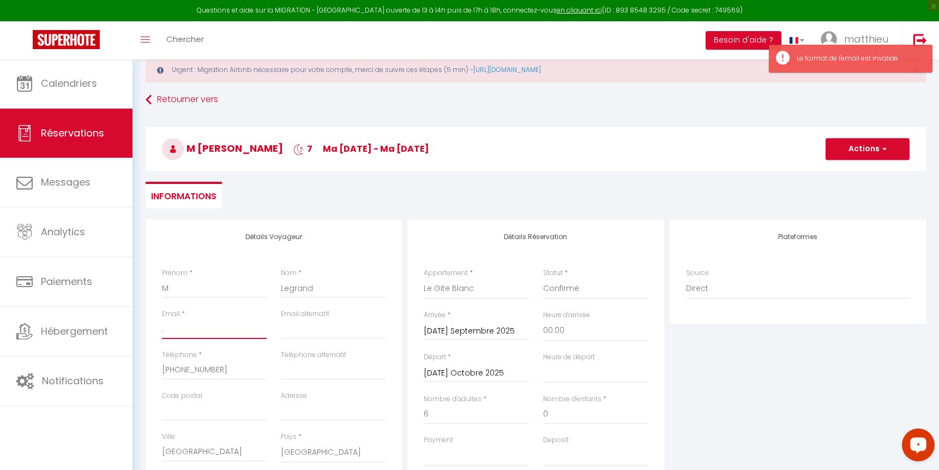
click at [199, 334] on input "." at bounding box center [214, 329] width 105 height 20
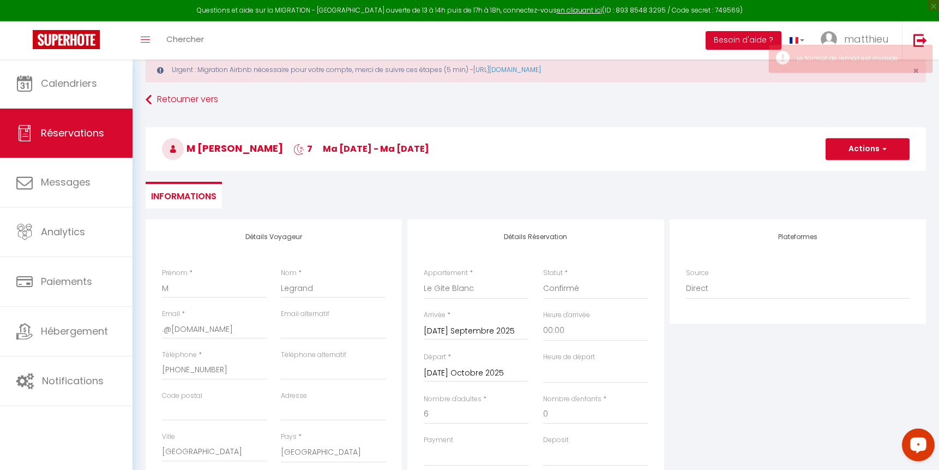
click at [861, 148] on button "Actions" at bounding box center [868, 149] width 84 height 22
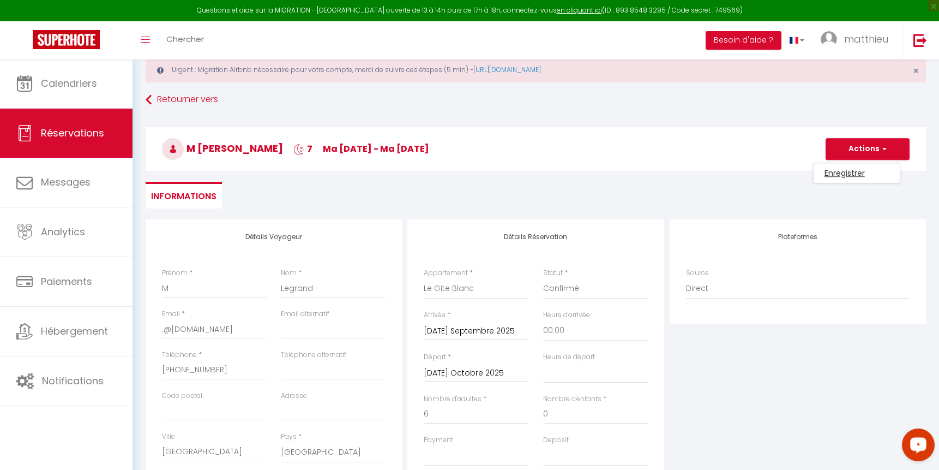
click at [852, 168] on link "Enregistrer" at bounding box center [857, 173] width 86 height 14
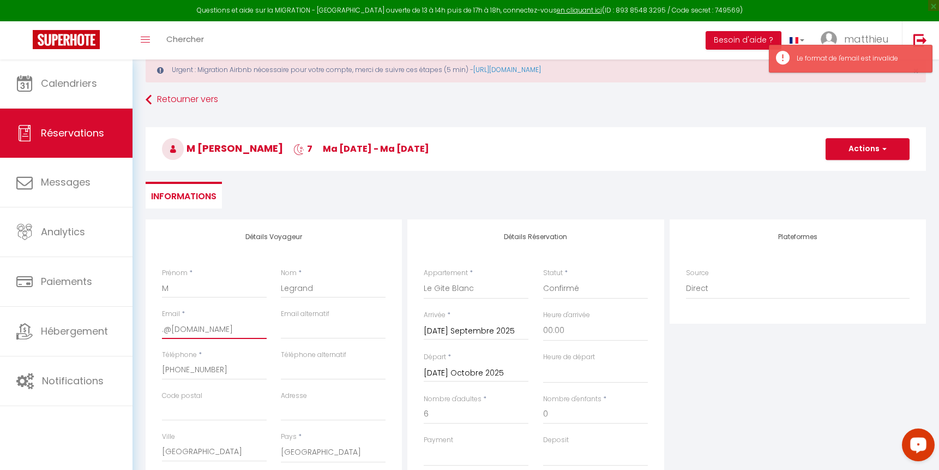
drag, startPoint x: 164, startPoint y: 330, endPoint x: 153, endPoint y: 330, distance: 10.9
click at [153, 330] on div "Détails Voyageur Prénom * M Nom * [PERSON_NAME] Email * .@[DOMAIN_NAME] Email a…" at bounding box center [274, 414] width 256 height 390
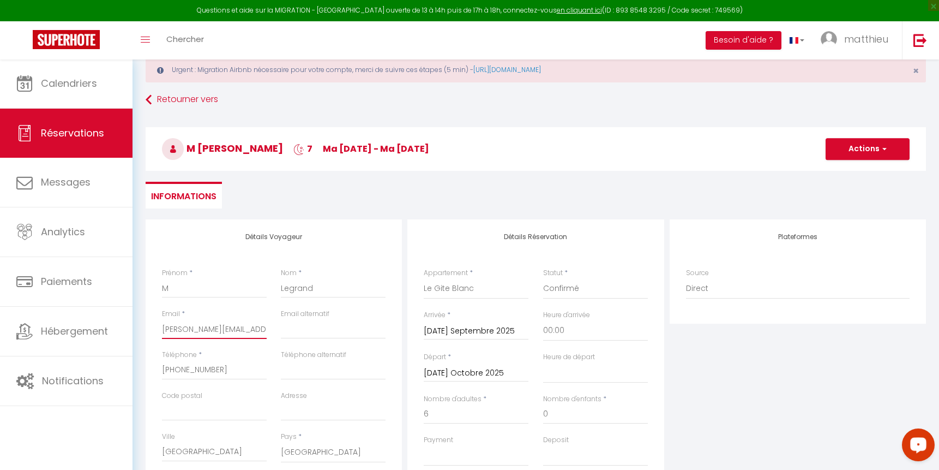
click at [201, 330] on input "[PERSON_NAME][EMAIL_ADDRESS][DOMAIN_NAME]" at bounding box center [214, 329] width 105 height 20
click at [851, 151] on button "Actions" at bounding box center [868, 149] width 84 height 22
click at [844, 174] on link "Enregistrer" at bounding box center [857, 173] width 86 height 14
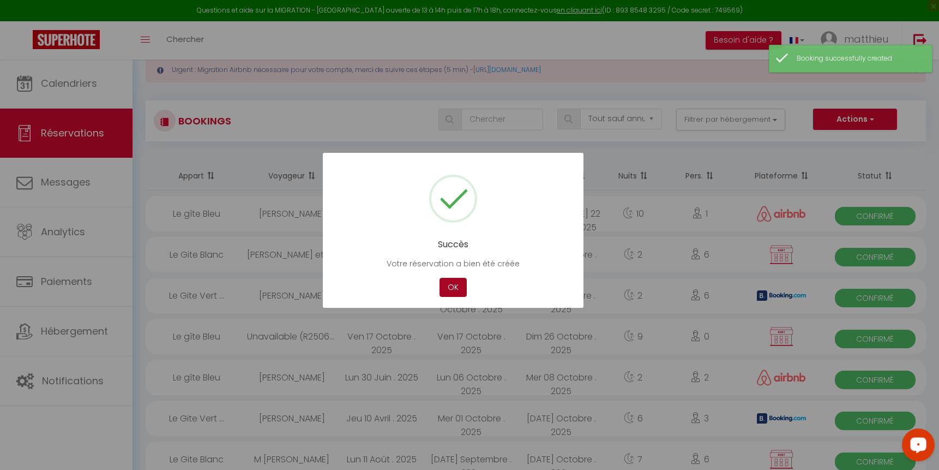
click at [450, 286] on button "OK" at bounding box center [453, 287] width 27 height 19
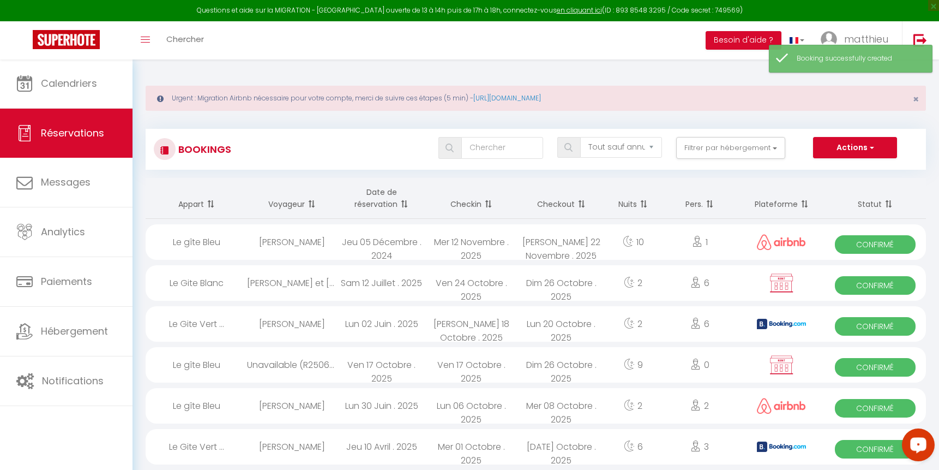
click at [75, 127] on span "Réservations" at bounding box center [72, 133] width 63 height 14
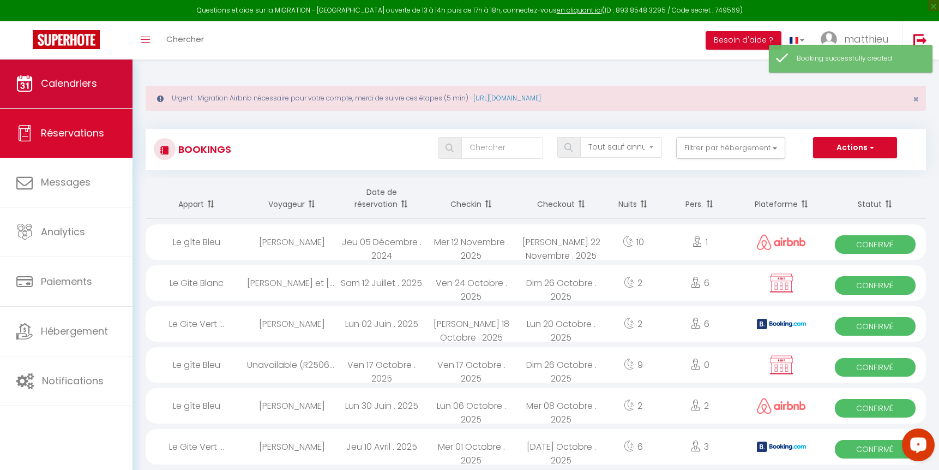
click at [76, 86] on span "Calendriers" at bounding box center [69, 83] width 56 height 14
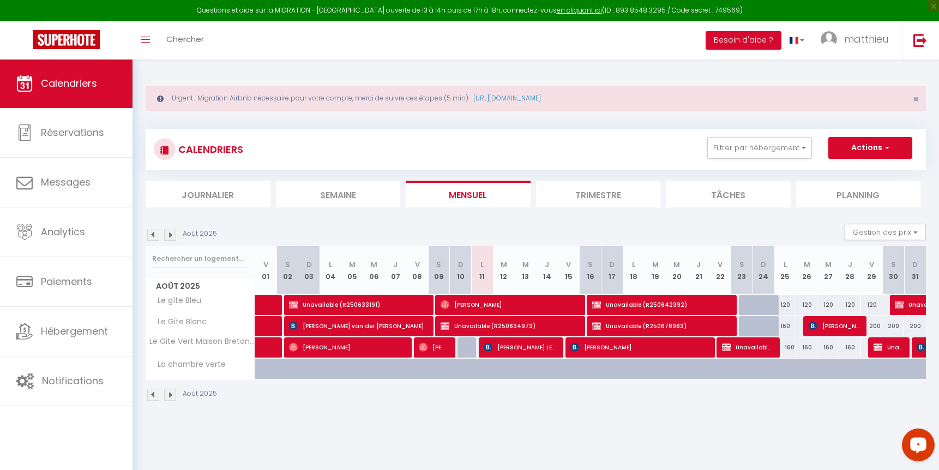
click at [166, 232] on img at bounding box center [170, 234] width 12 height 12
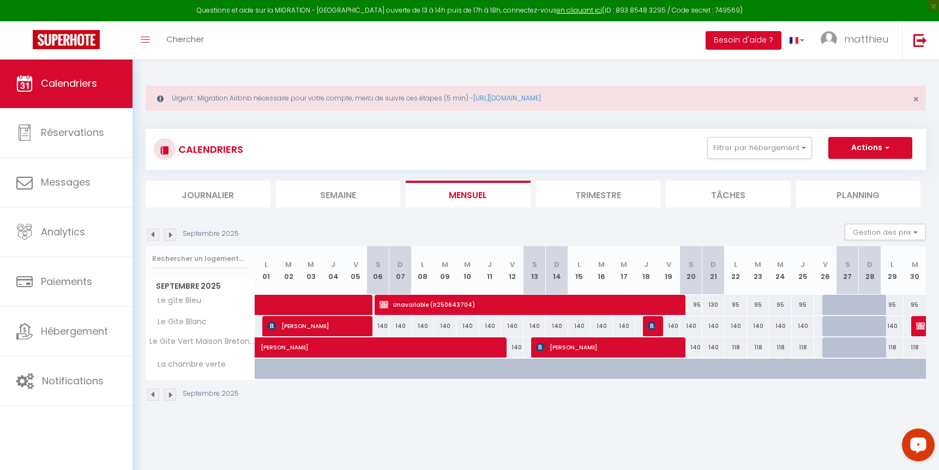
click at [166, 232] on img at bounding box center [170, 234] width 12 height 12
